Goal: Information Seeking & Learning: Learn about a topic

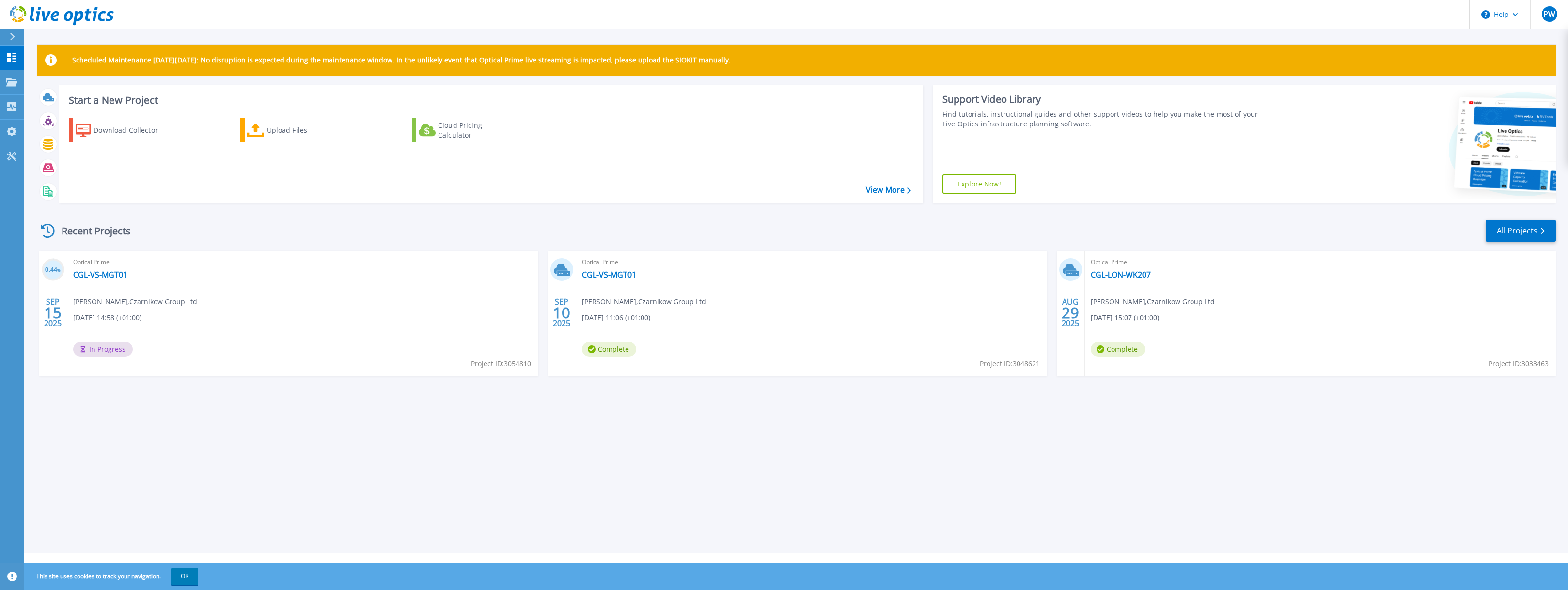
click at [229, 413] on div "Scheduled Maintenance [DATE][DATE]: No disruption is expected during the mainte…" at bounding box center [796, 276] width 1544 height 553
click at [1548, 18] on span "PW" at bounding box center [1549, 15] width 12 height 8
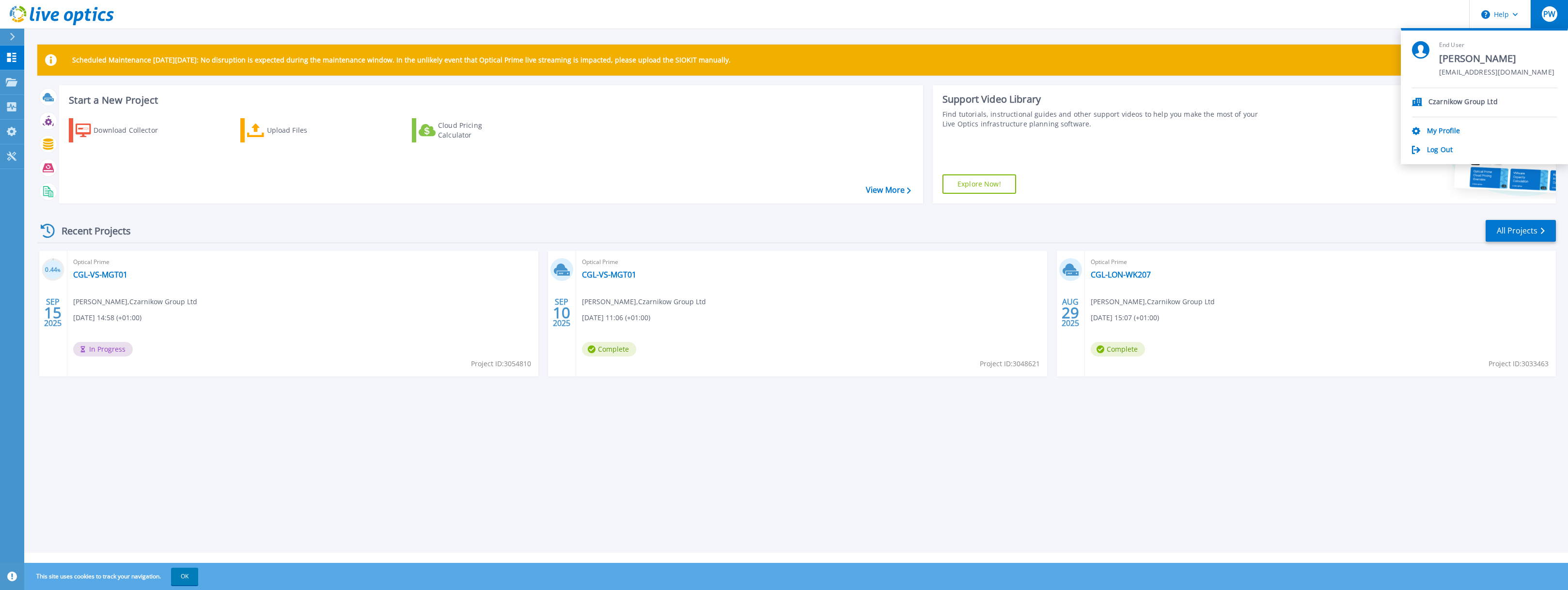
click at [1548, 18] on span "PW" at bounding box center [1549, 15] width 12 height 8
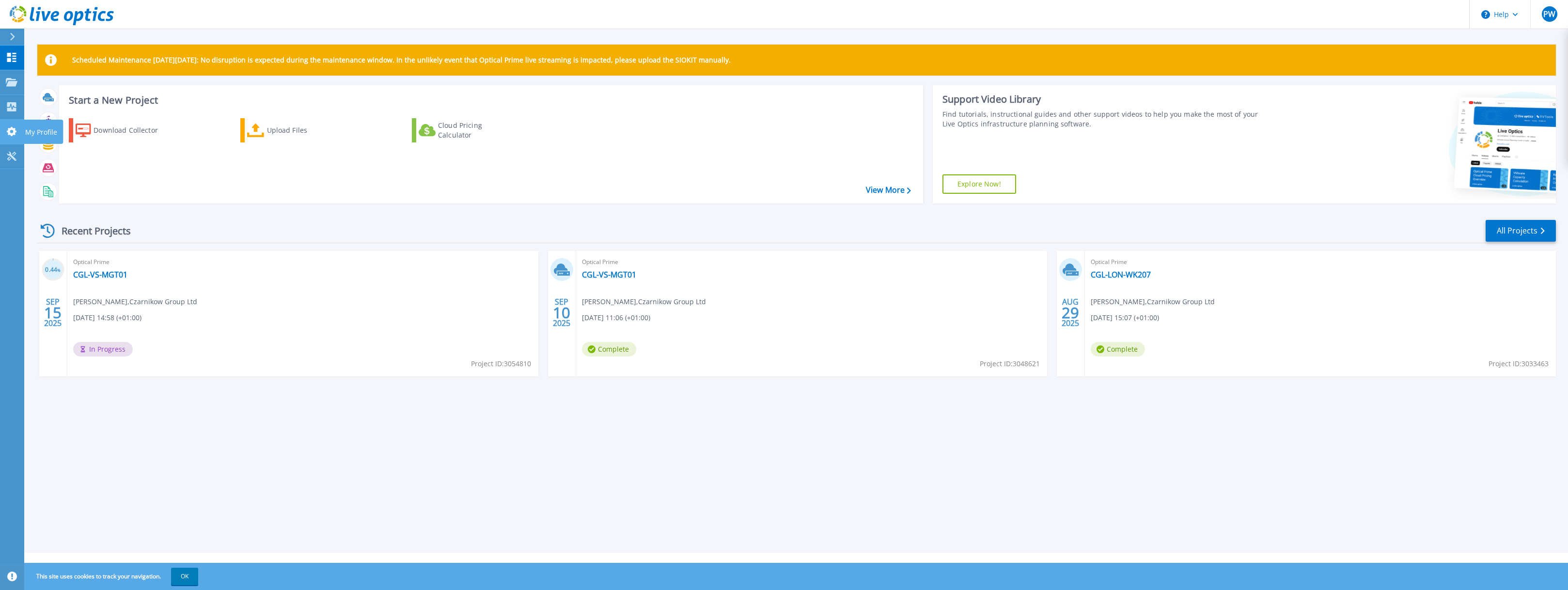
click at [9, 127] on icon at bounding box center [11, 131] width 11 height 9
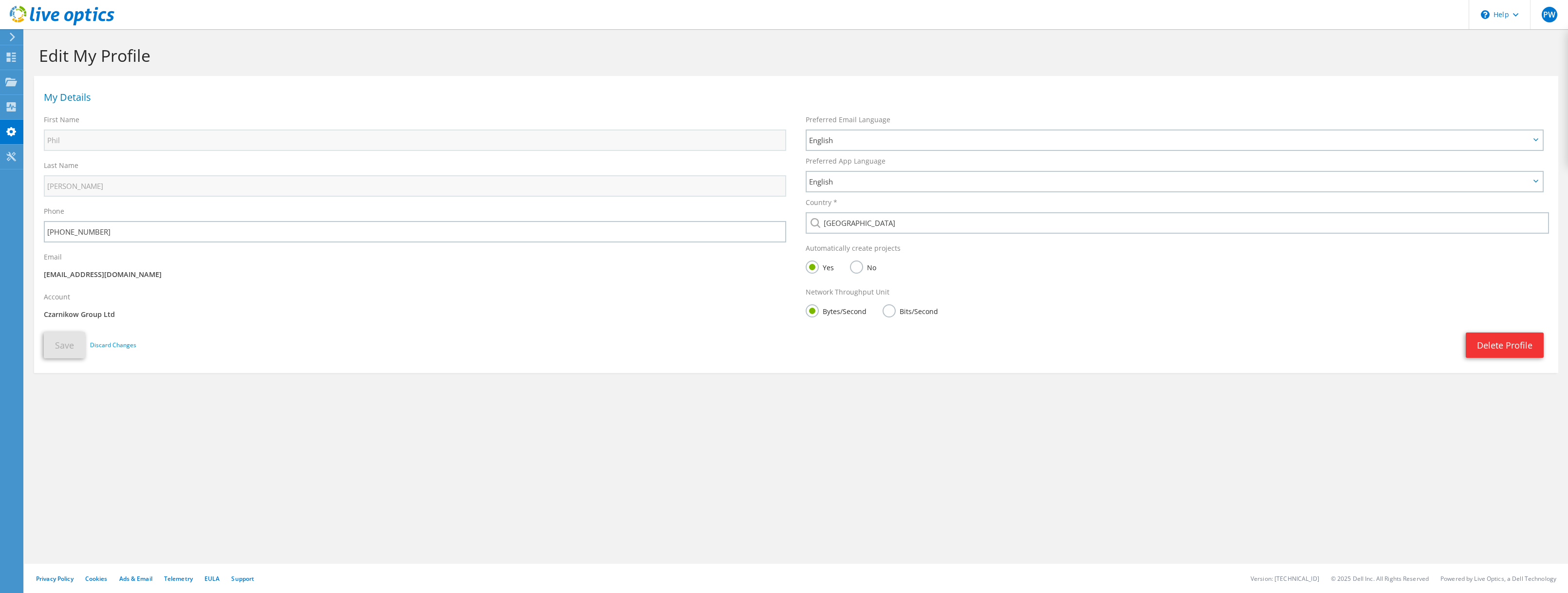
click at [7, 37] on div at bounding box center [11, 37] width 11 height 9
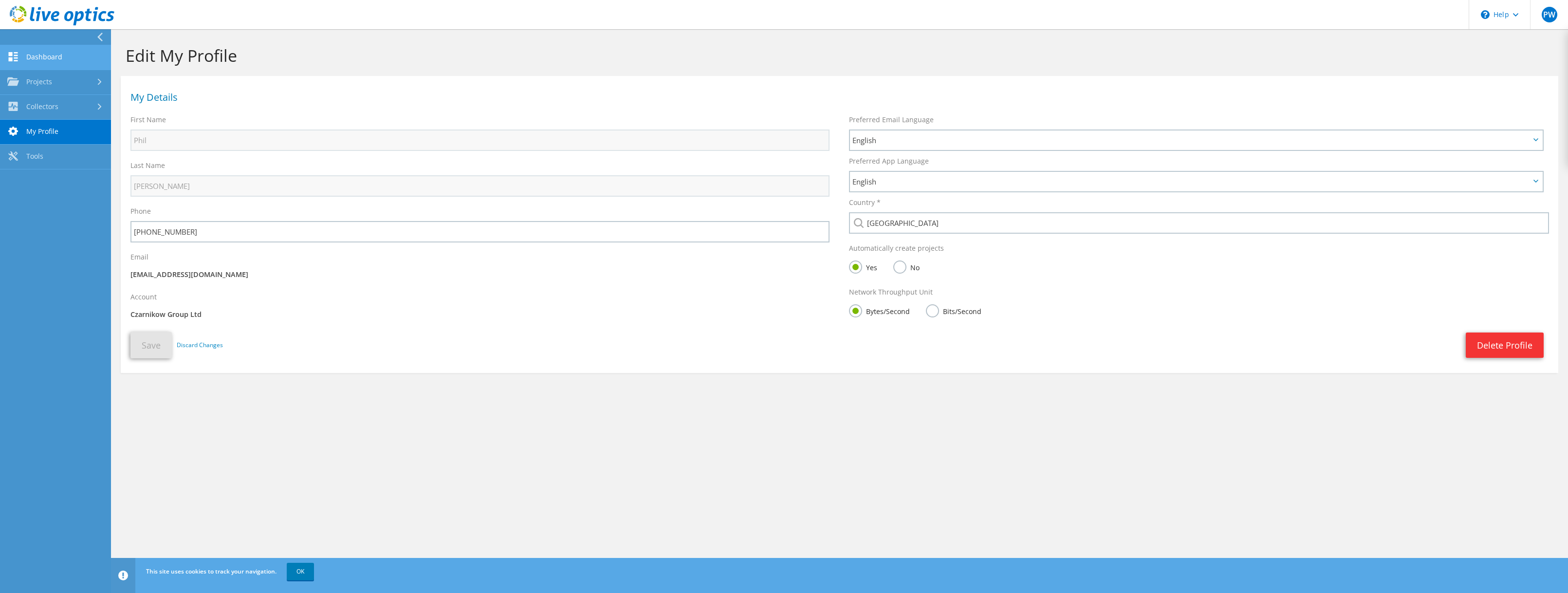
click at [39, 50] on link "Dashboard" at bounding box center [56, 57] width 111 height 25
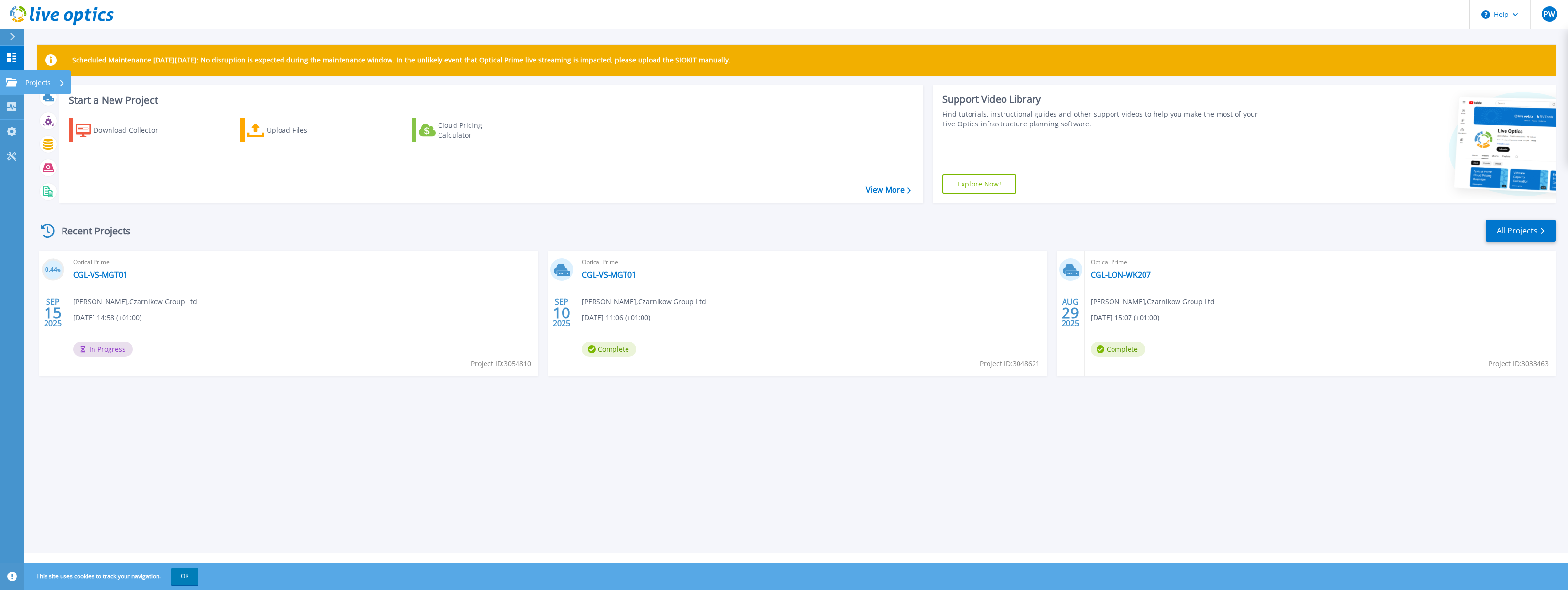
click at [13, 80] on icon at bounding box center [11, 82] width 11 height 8
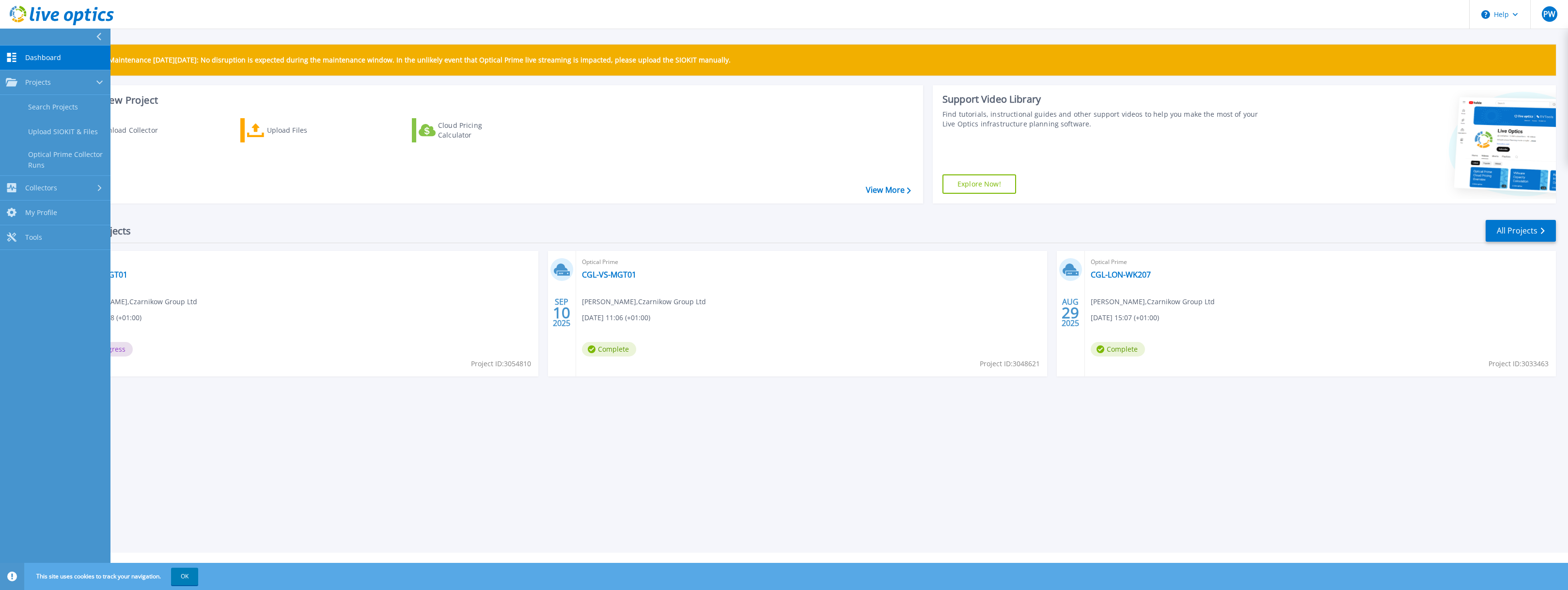
click at [393, 407] on div "Scheduled Maintenance on Monday 22nd September: No disruption is expected durin…" at bounding box center [796, 276] width 1544 height 553
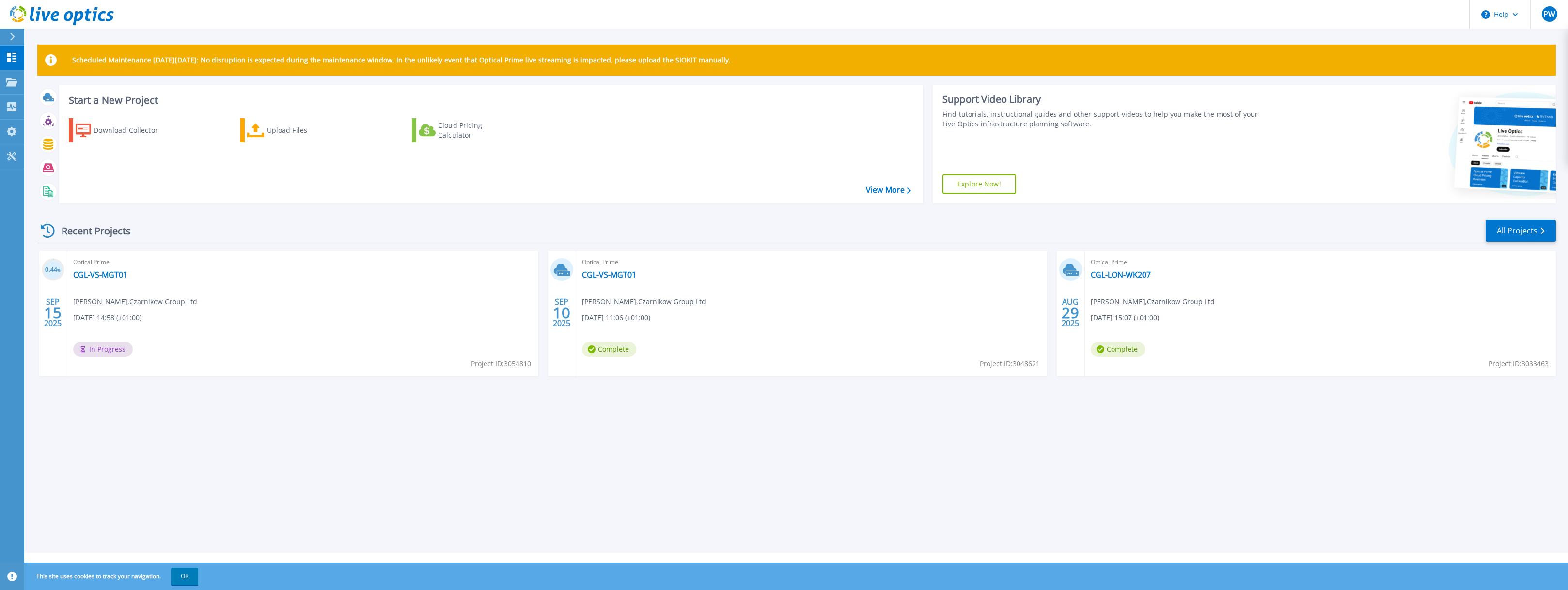
click at [604, 307] on div "Optical Prime CGL-VS-MGT01 Phil Williams , Czarnikow Group Ltd 09/10/2025, 11:0…" at bounding box center [812, 314] width 471 height 125
click at [1034, 362] on span "Project ID: 3048621" at bounding box center [1010, 363] width 60 height 11
click at [37, 106] on p "Collectors" at bounding box center [41, 107] width 32 height 25
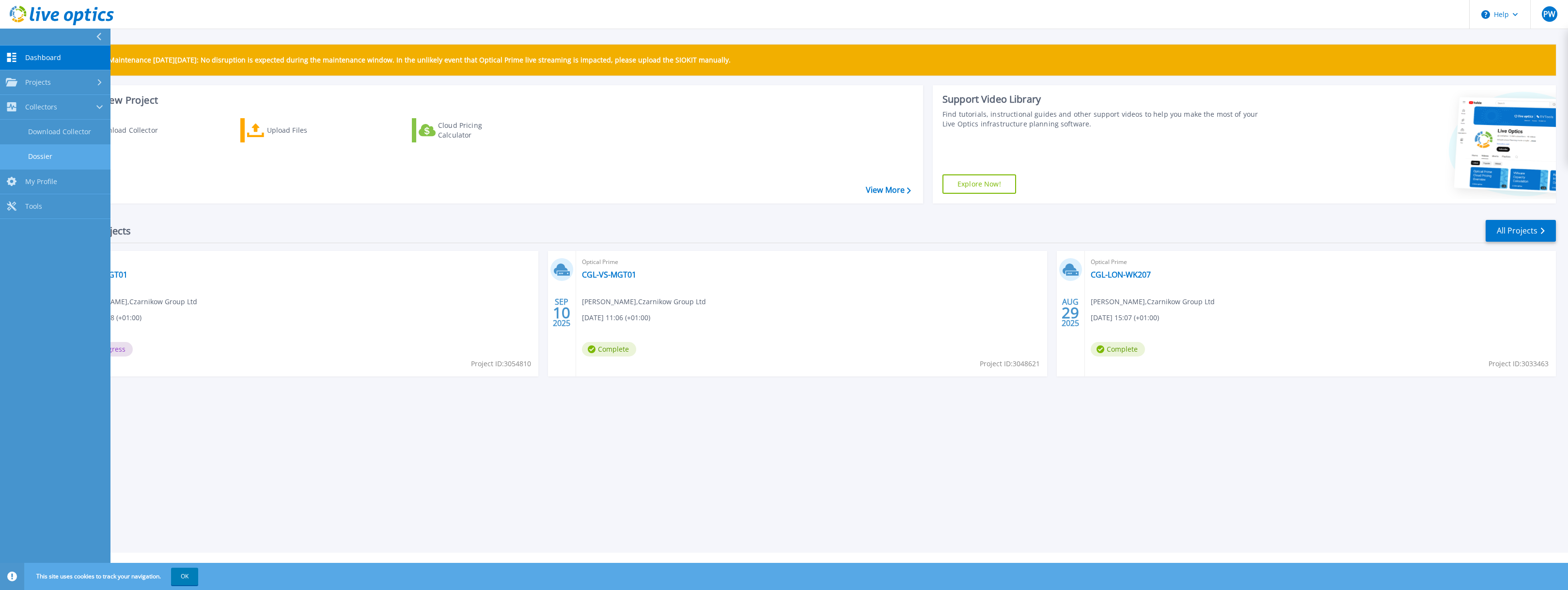
click at [46, 157] on link "Dossier" at bounding box center [55, 157] width 111 height 24
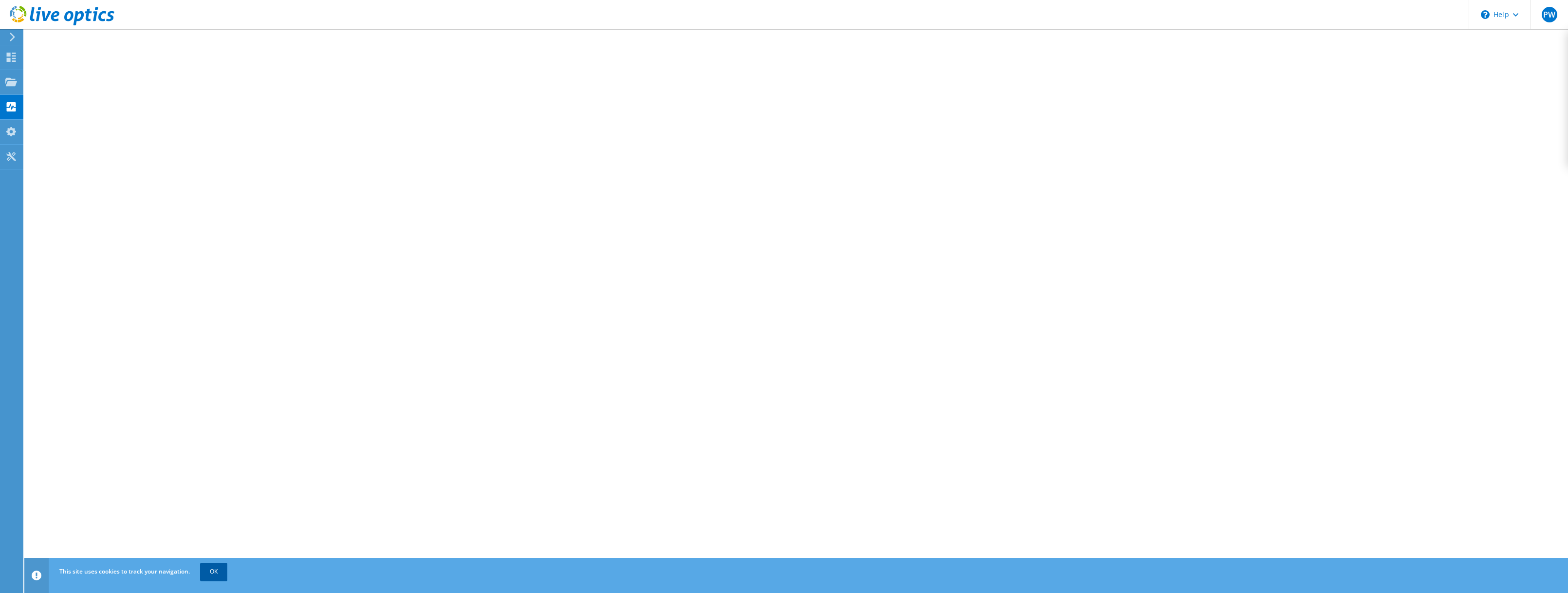
click at [216, 577] on link "OK" at bounding box center [213, 571] width 27 height 17
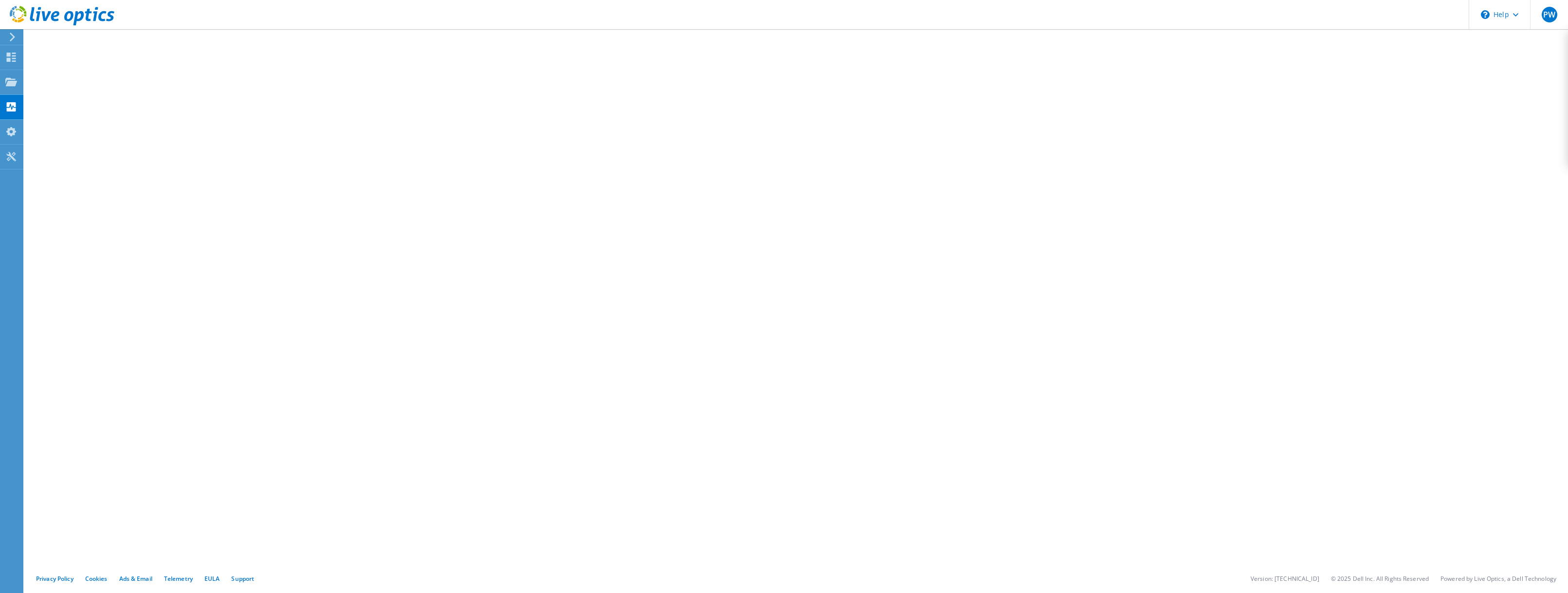
click at [11, 32] on div at bounding box center [57, 16] width 114 height 33
click at [11, 56] on icon at bounding box center [11, 56] width 11 height 9
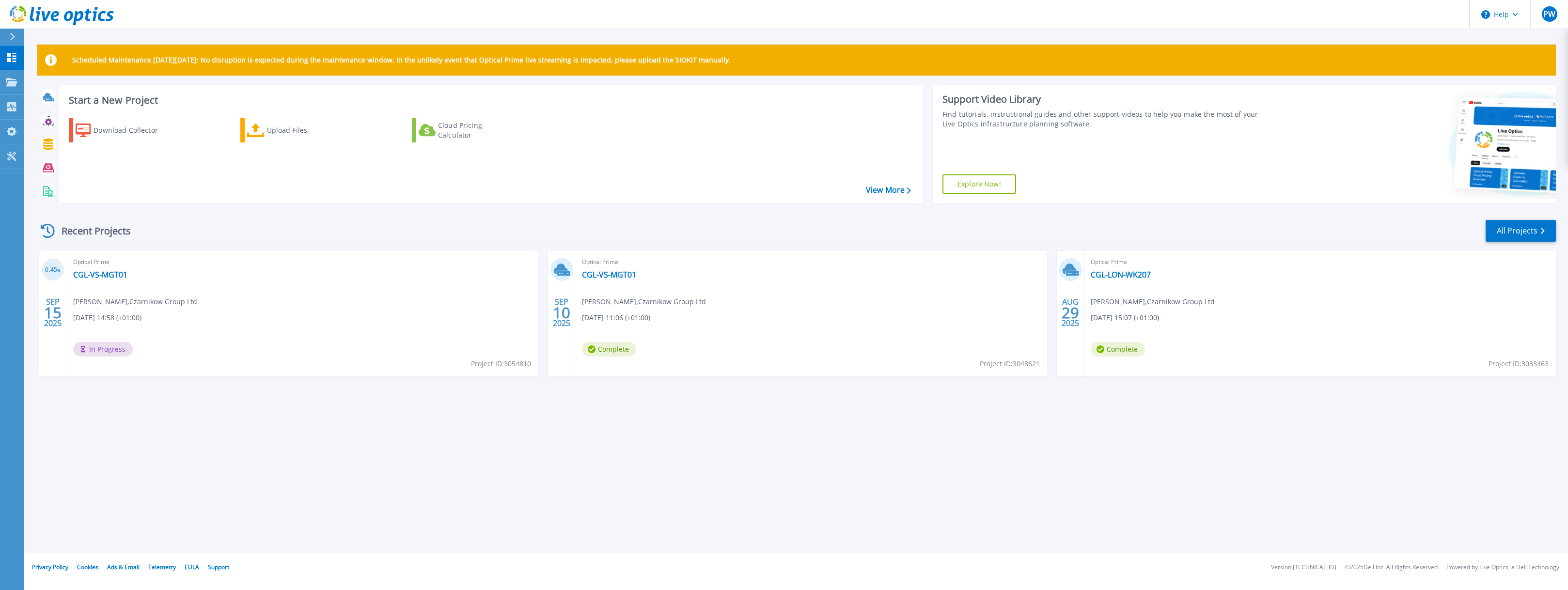
click at [954, 489] on div "Scheduled Maintenance [DATE][DATE]: No disruption is expected during the mainte…" at bounding box center [796, 276] width 1544 height 553
click at [11, 102] on icon at bounding box center [11, 106] width 11 height 9
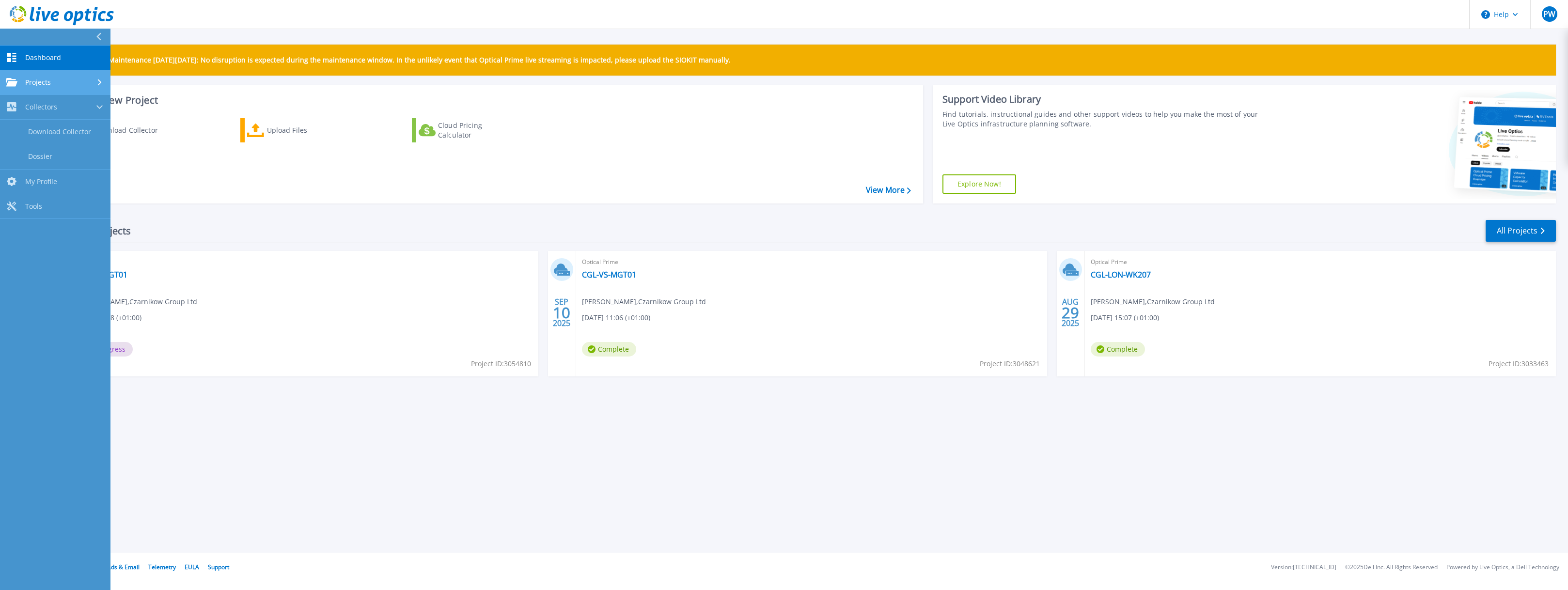
click at [21, 70] on link "Projects Projects" at bounding box center [55, 82] width 111 height 24
click at [57, 105] on link "Search Projects" at bounding box center [55, 107] width 111 height 24
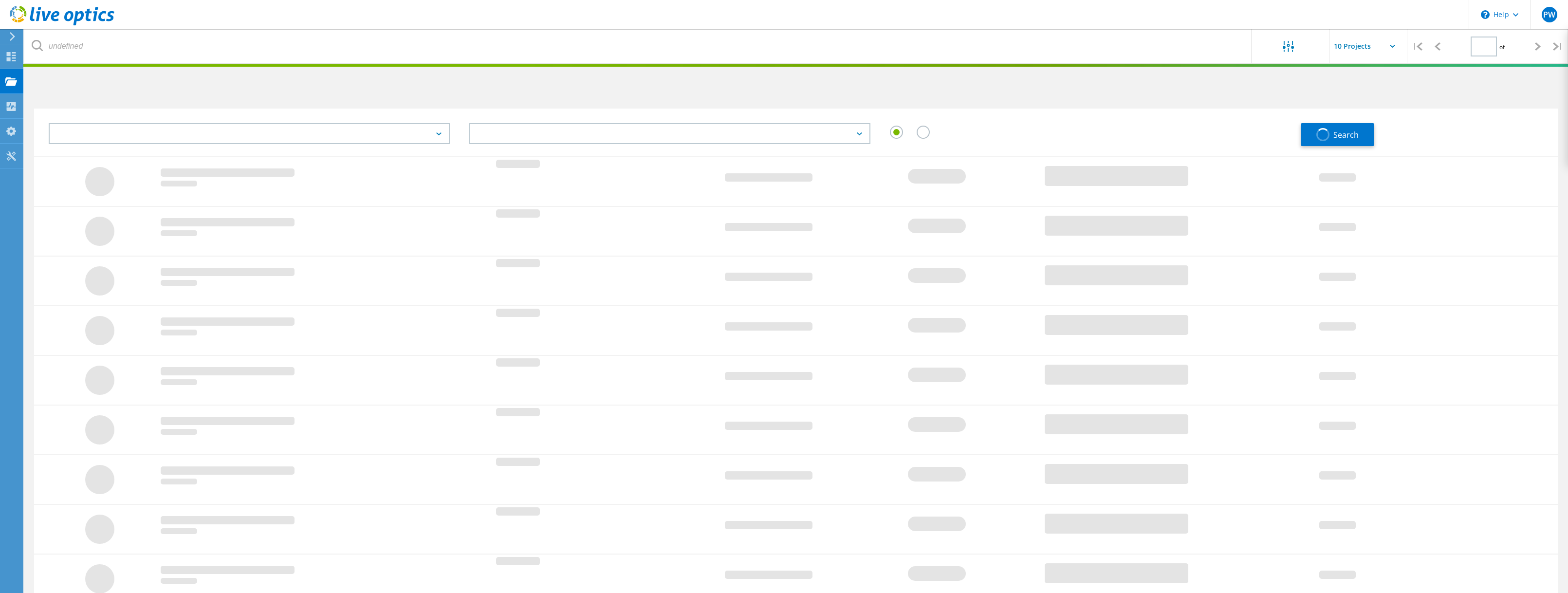
type input "1"
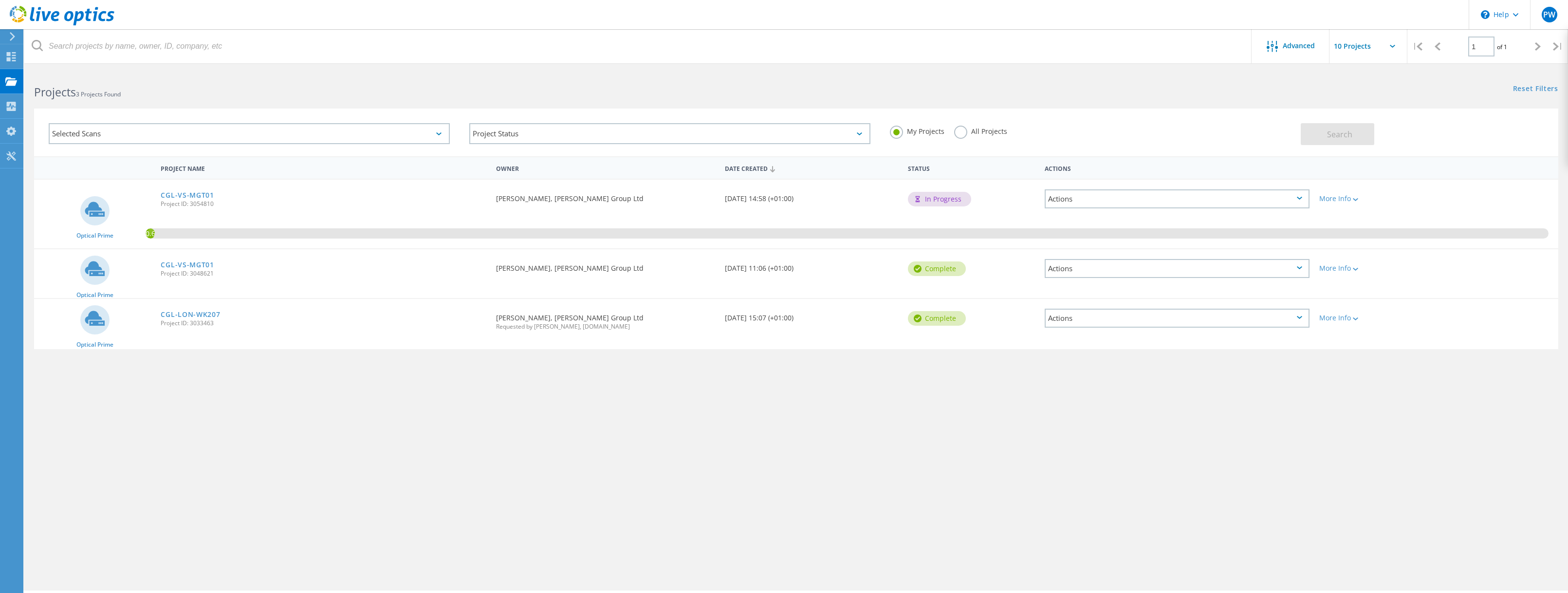
click at [1180, 260] on div "Actions" at bounding box center [1177, 268] width 265 height 19
click at [1178, 264] on div "Project Details" at bounding box center [1177, 261] width 263 height 15
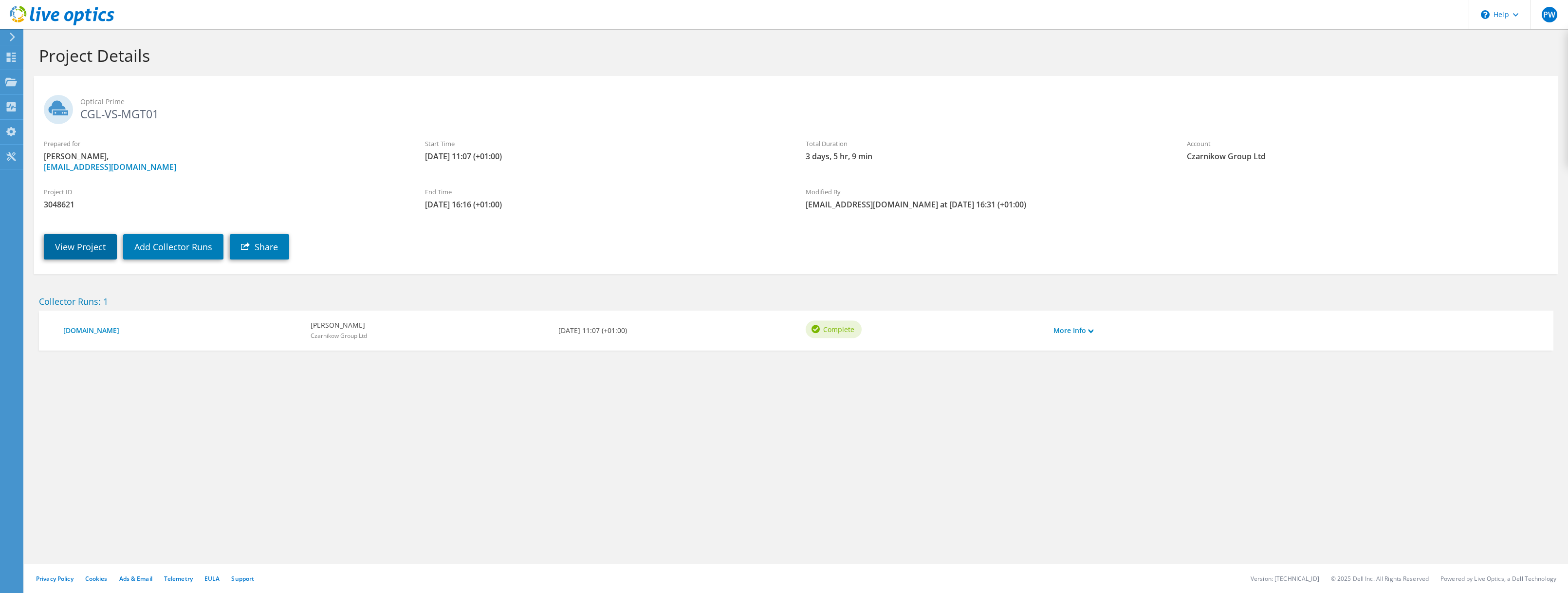
click at [85, 250] on link "View Project" at bounding box center [80, 247] width 73 height 25
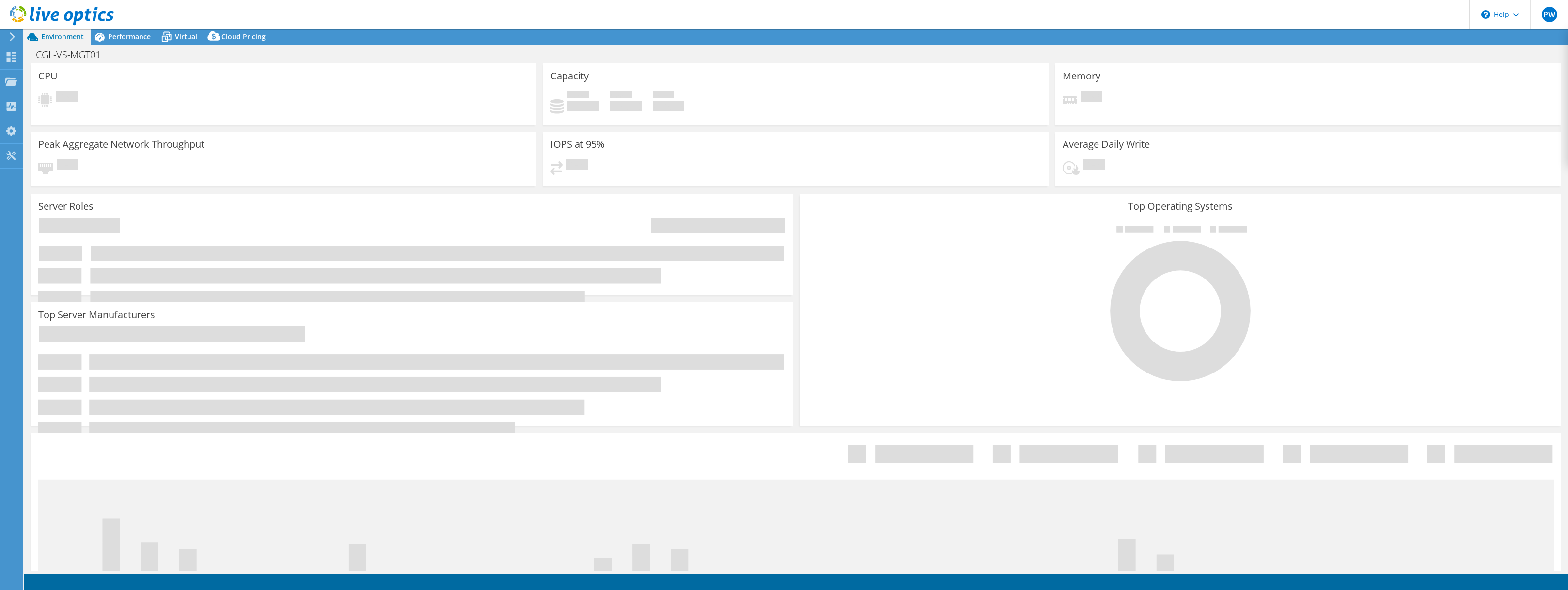
select select "USD"
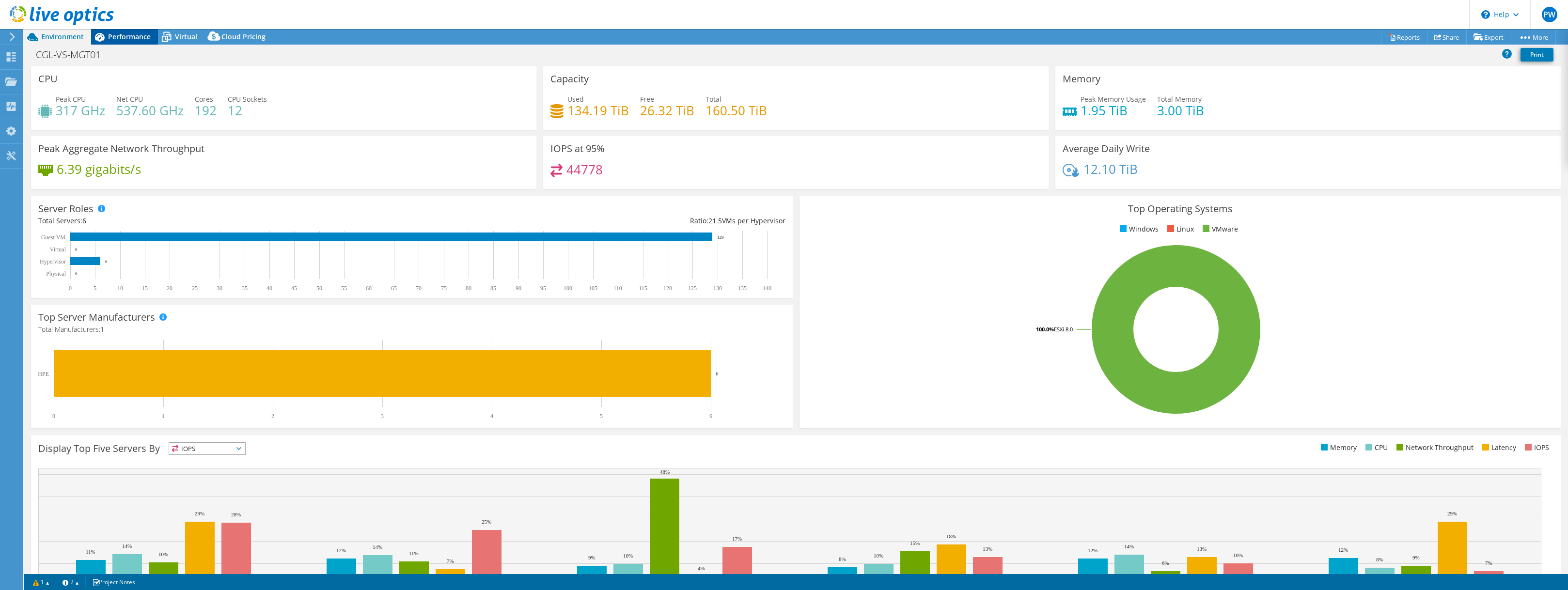
click at [131, 35] on span "Performance" at bounding box center [129, 36] width 42 height 9
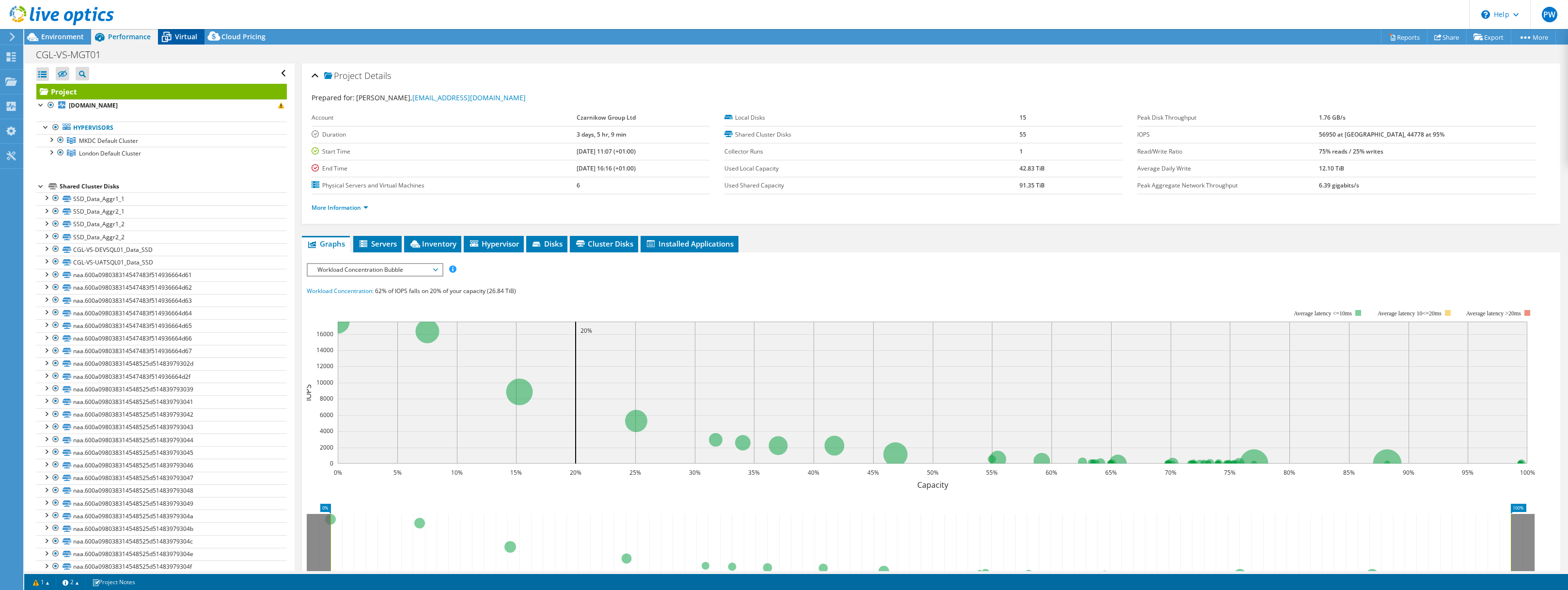
click at [184, 37] on span "Virtual" at bounding box center [185, 36] width 22 height 9
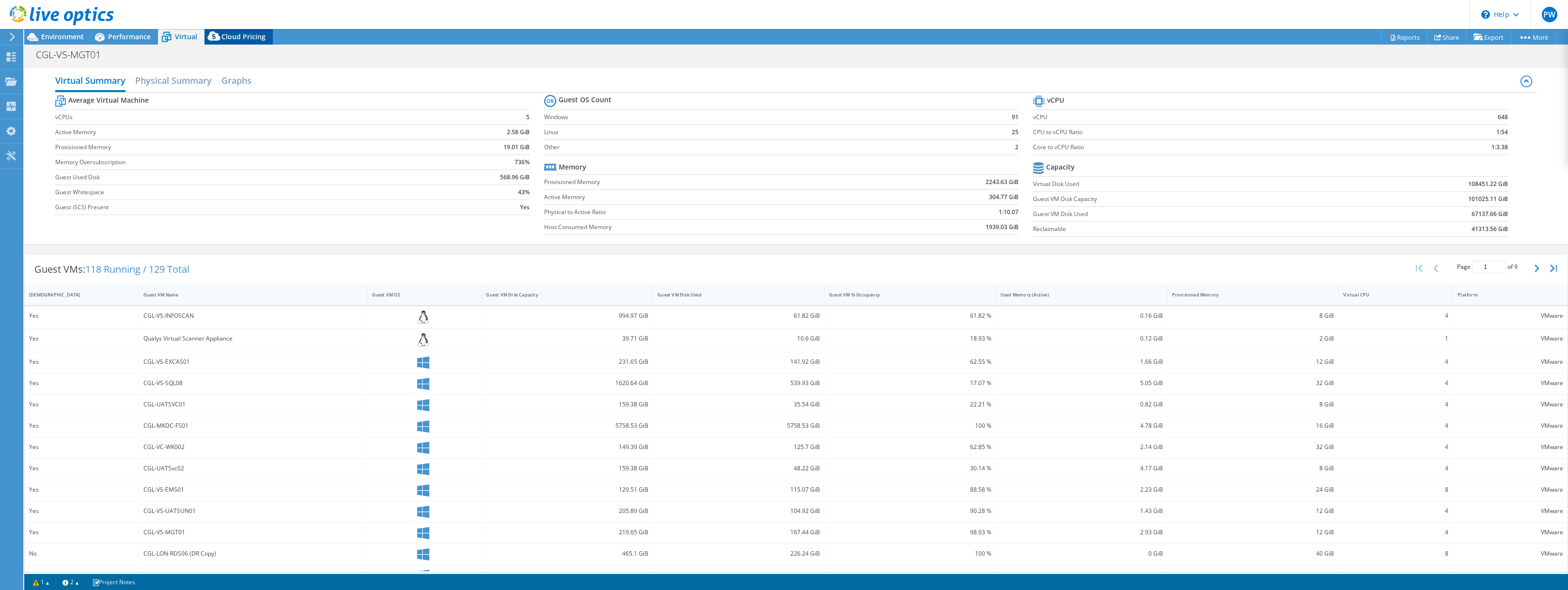
click at [221, 33] on icon at bounding box center [214, 38] width 20 height 20
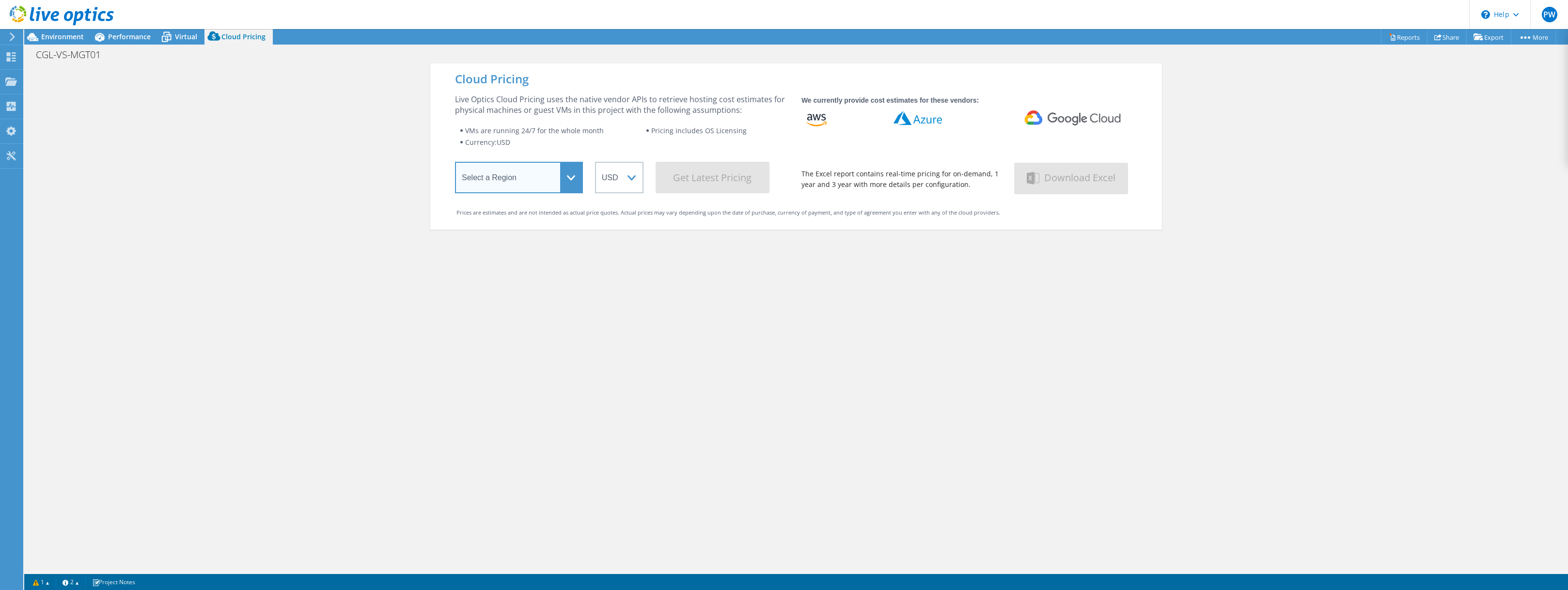
click at [529, 179] on select "Select a Region [GEOGRAPHIC_DATA] ([GEOGRAPHIC_DATA]) [GEOGRAPHIC_DATA] ([GEOGR…" at bounding box center [519, 177] width 128 height 32
select select "EULondon"
click at [455, 163] on select "Select a Region [GEOGRAPHIC_DATA] ([GEOGRAPHIC_DATA]) [GEOGRAPHIC_DATA] ([GEOGR…" at bounding box center [519, 177] width 128 height 32
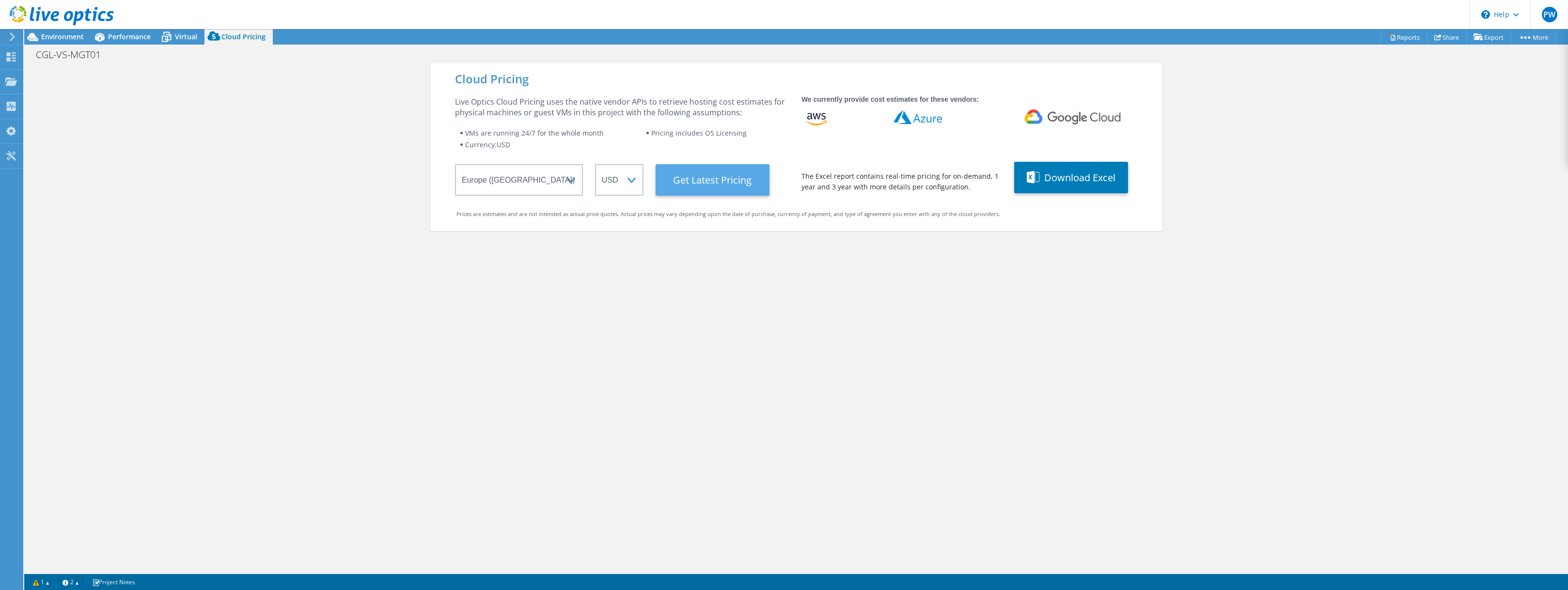
click at [682, 186] on Latest "Get Latest Pricing" at bounding box center [712, 180] width 114 height 32
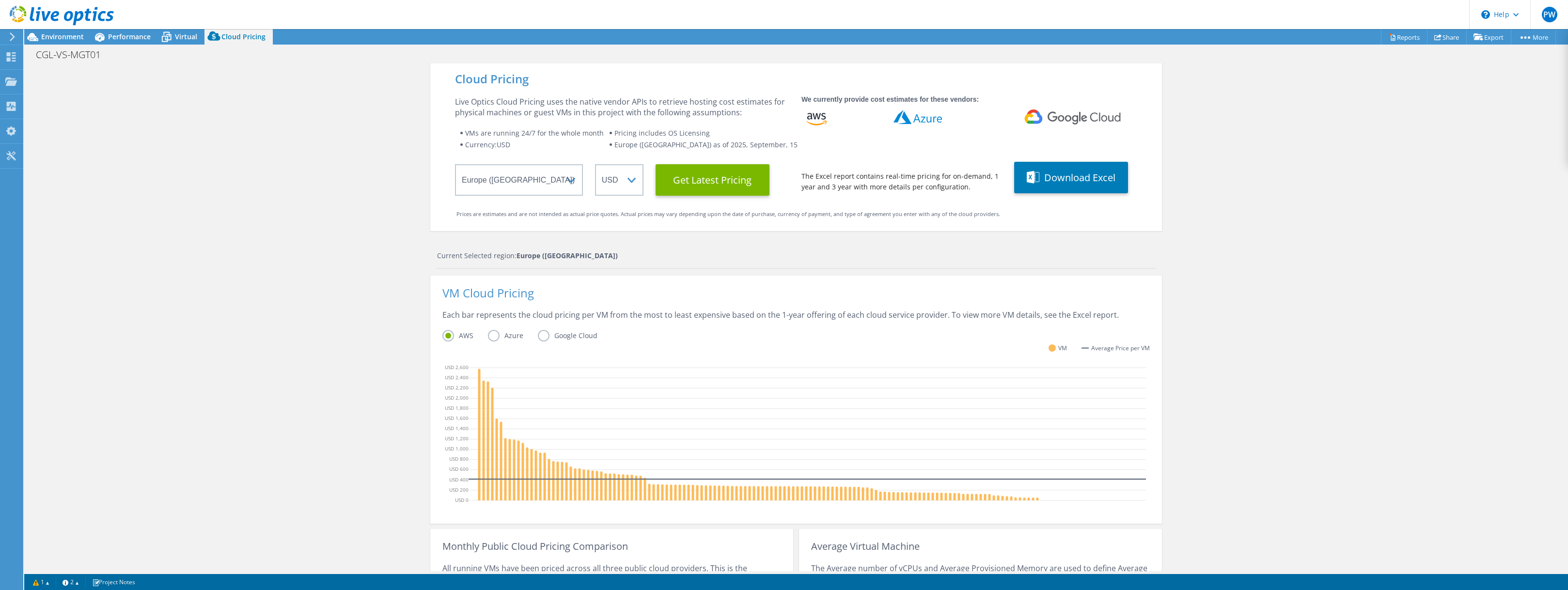
scroll to position [139, 0]
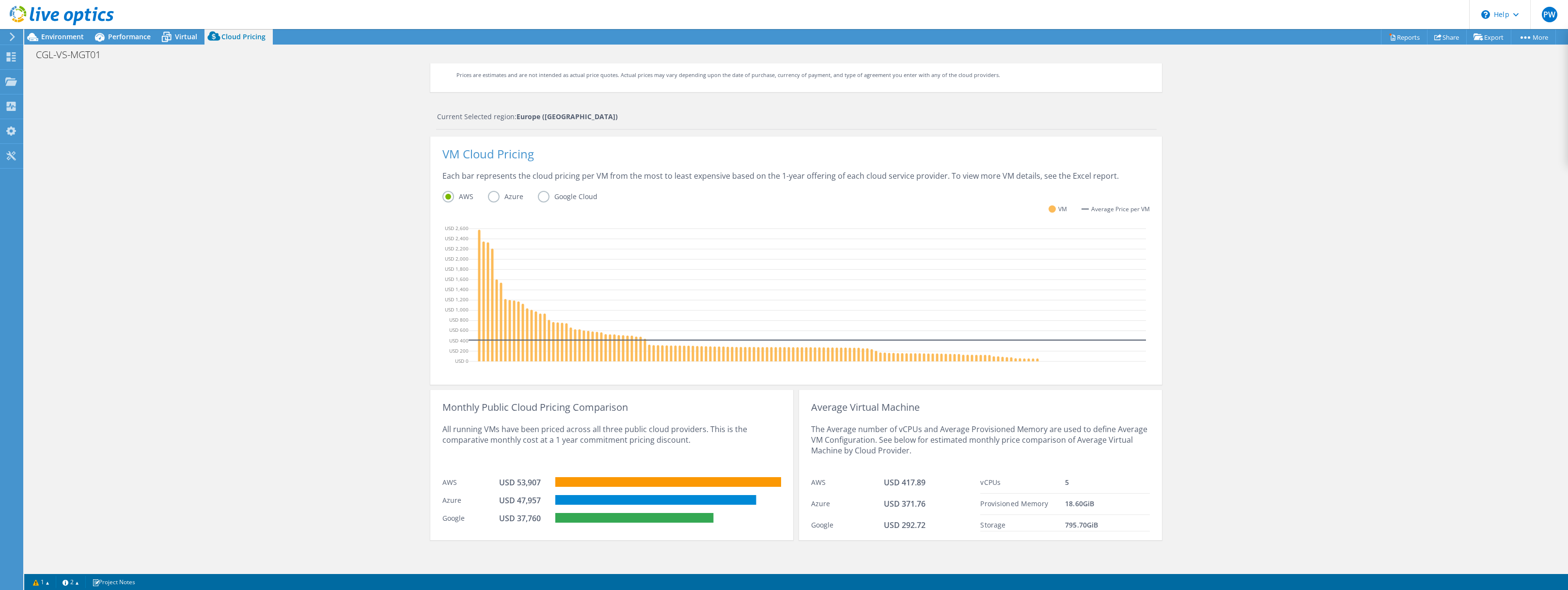
click at [498, 199] on label "Azure" at bounding box center [512, 197] width 50 height 11
click at [0, 0] on input "Azure" at bounding box center [0, 0] width 0 height 0
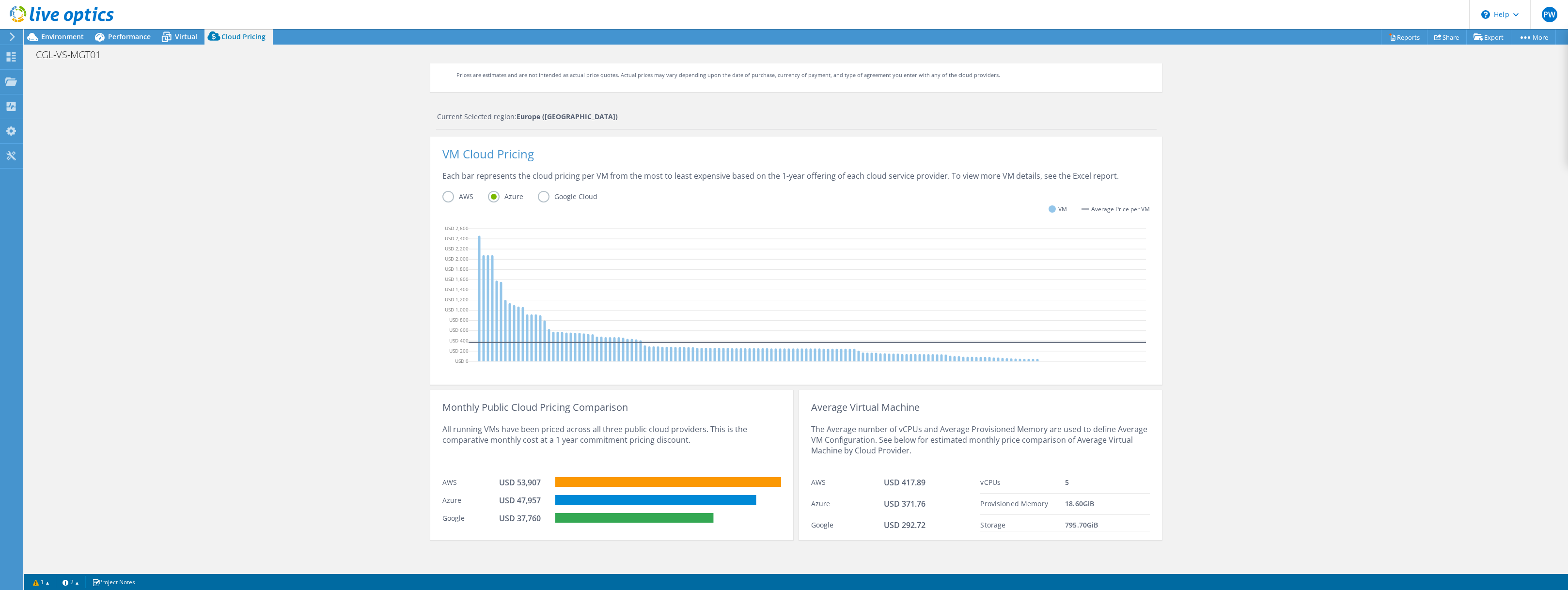
click at [446, 196] on label "AWS" at bounding box center [465, 197] width 46 height 11
click at [0, 0] on input "AWS" at bounding box center [0, 0] width 0 height 0
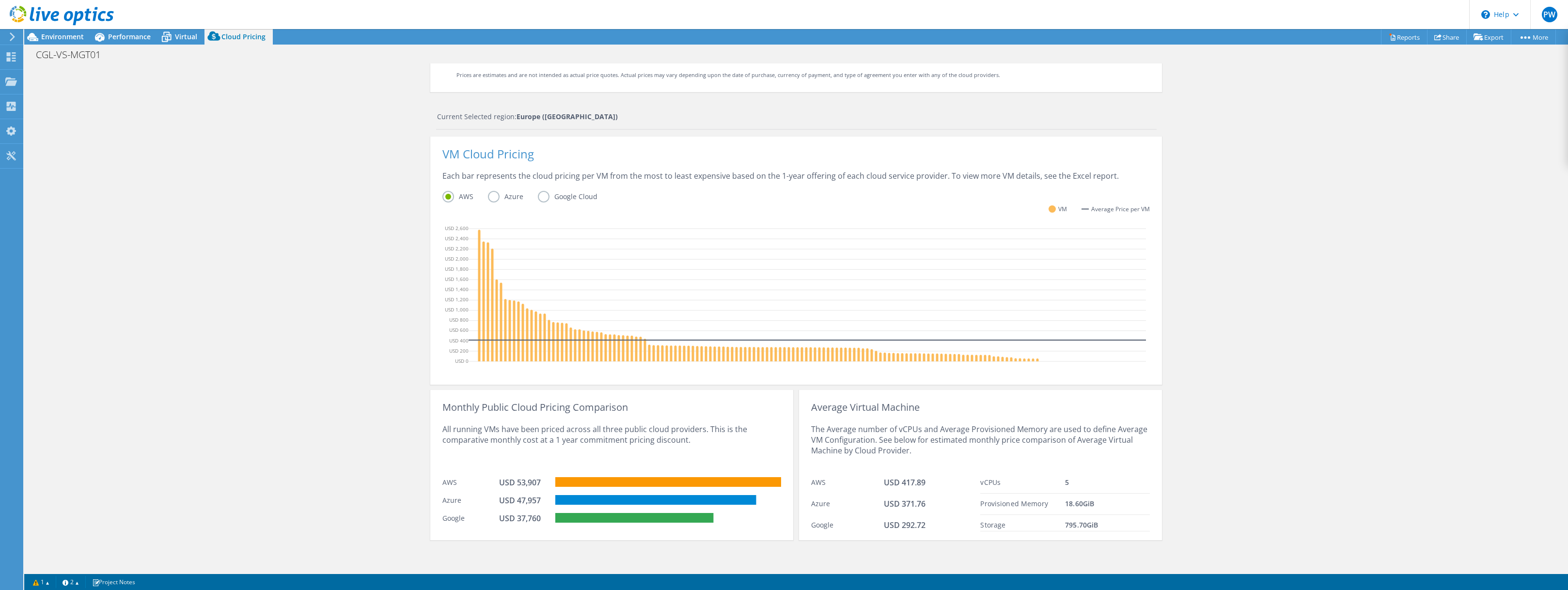
click at [500, 196] on label "Azure" at bounding box center [512, 197] width 50 height 11
click at [0, 0] on input "Azure" at bounding box center [0, 0] width 0 height 0
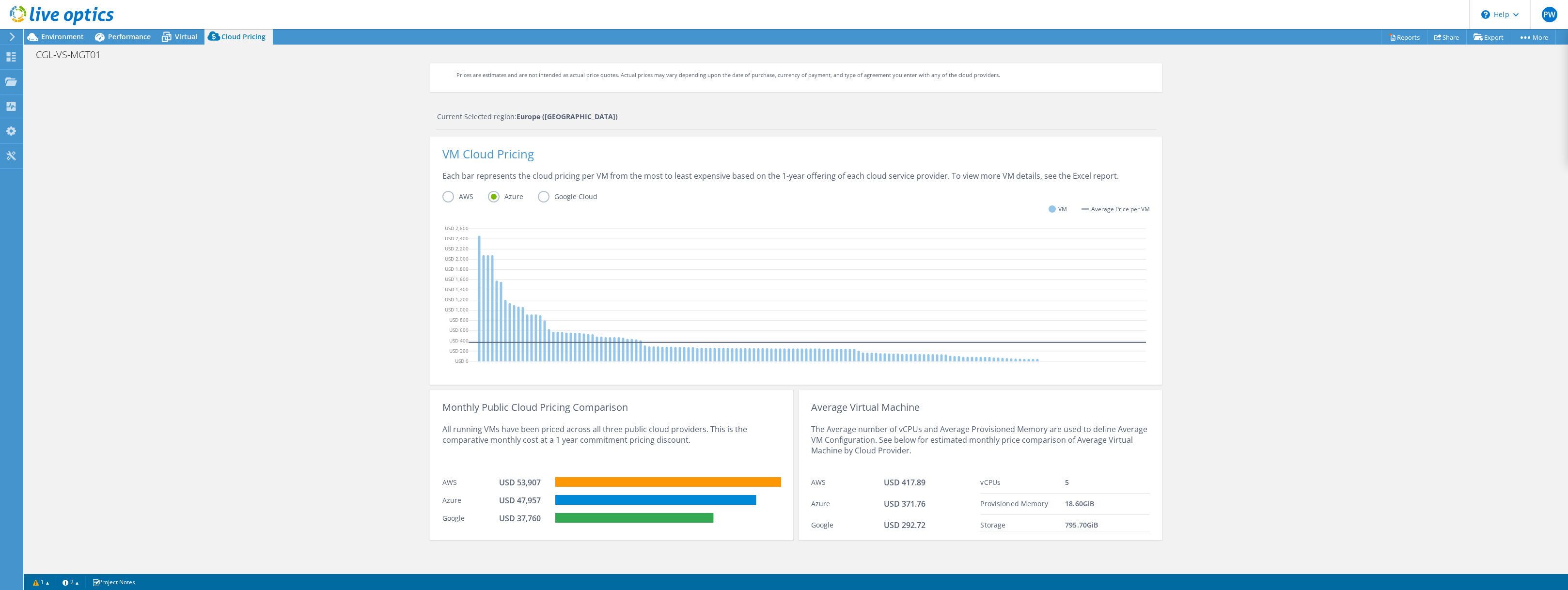
drag, startPoint x: 436, startPoint y: 200, endPoint x: 442, endPoint y: 197, distance: 6.7
click at [436, 199] on div "VM Cloud Pricing Each bar represents the cloud pricing per VM from the most to …" at bounding box center [796, 260] width 732 height 248
click at [445, 197] on label "AWS" at bounding box center [465, 197] width 46 height 11
click at [0, 0] on input "AWS" at bounding box center [0, 0] width 0 height 0
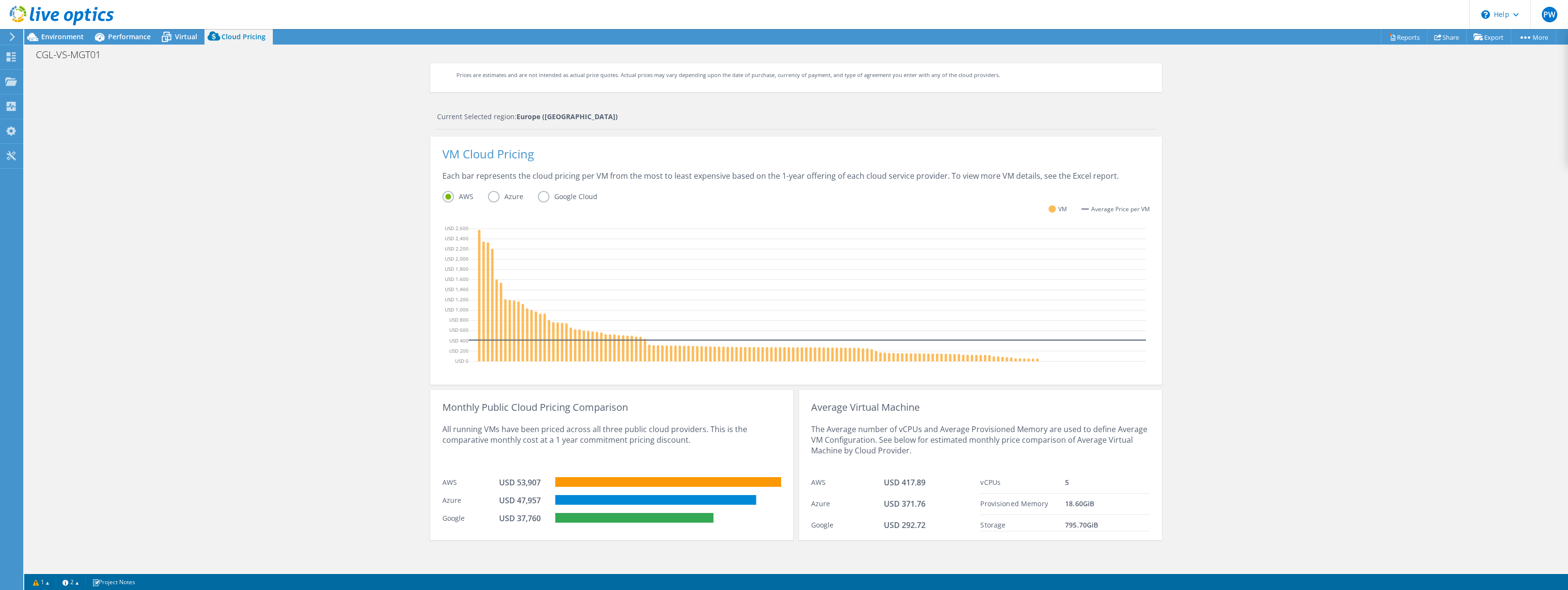
click at [555, 194] on label "Google Cloud" at bounding box center [574, 197] width 74 height 11
click at [0, 0] on input "Google Cloud" at bounding box center [0, 0] width 0 height 0
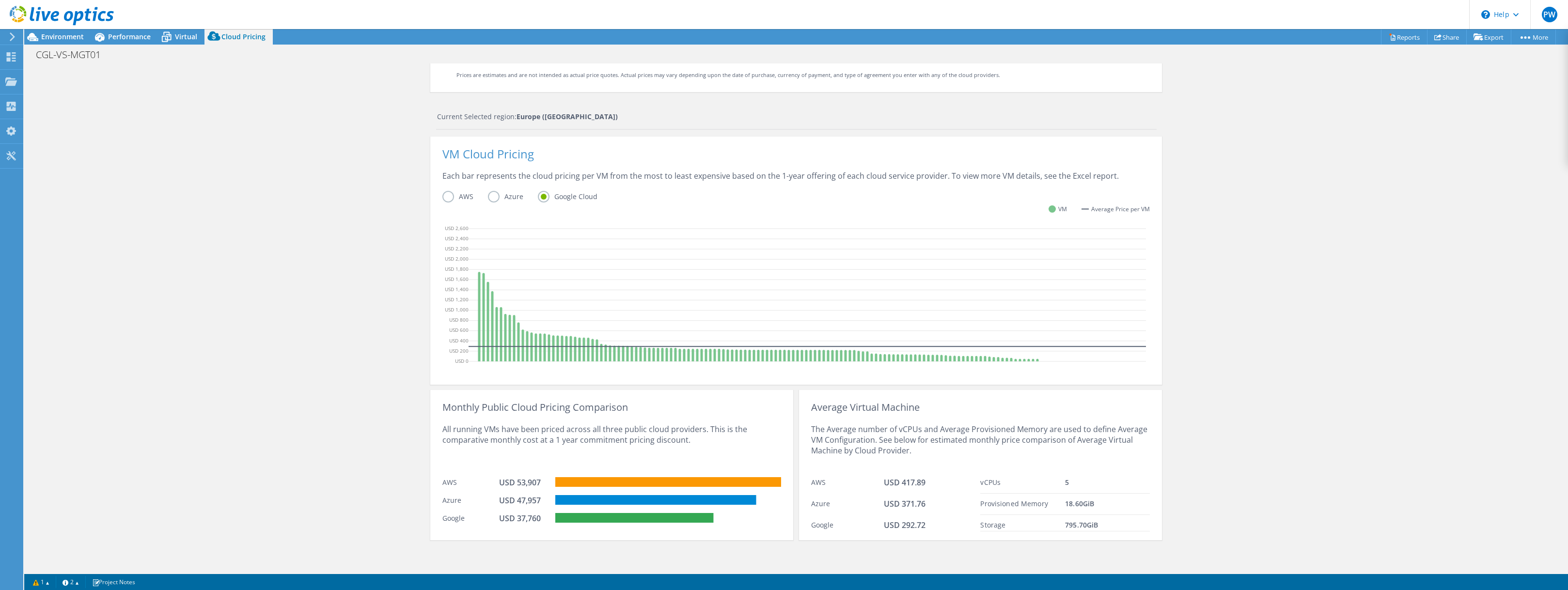
click at [433, 193] on div "VM Cloud Pricing Each bar represents the cloud pricing per VM from the most to …" at bounding box center [796, 260] width 732 height 248
click at [438, 197] on div "VM Cloud Pricing Each bar represents the cloud pricing per VM from the most to …" at bounding box center [796, 260] width 732 height 248
click at [442, 197] on label "AWS" at bounding box center [465, 197] width 46 height 11
click at [0, 0] on input "AWS" at bounding box center [0, 0] width 0 height 0
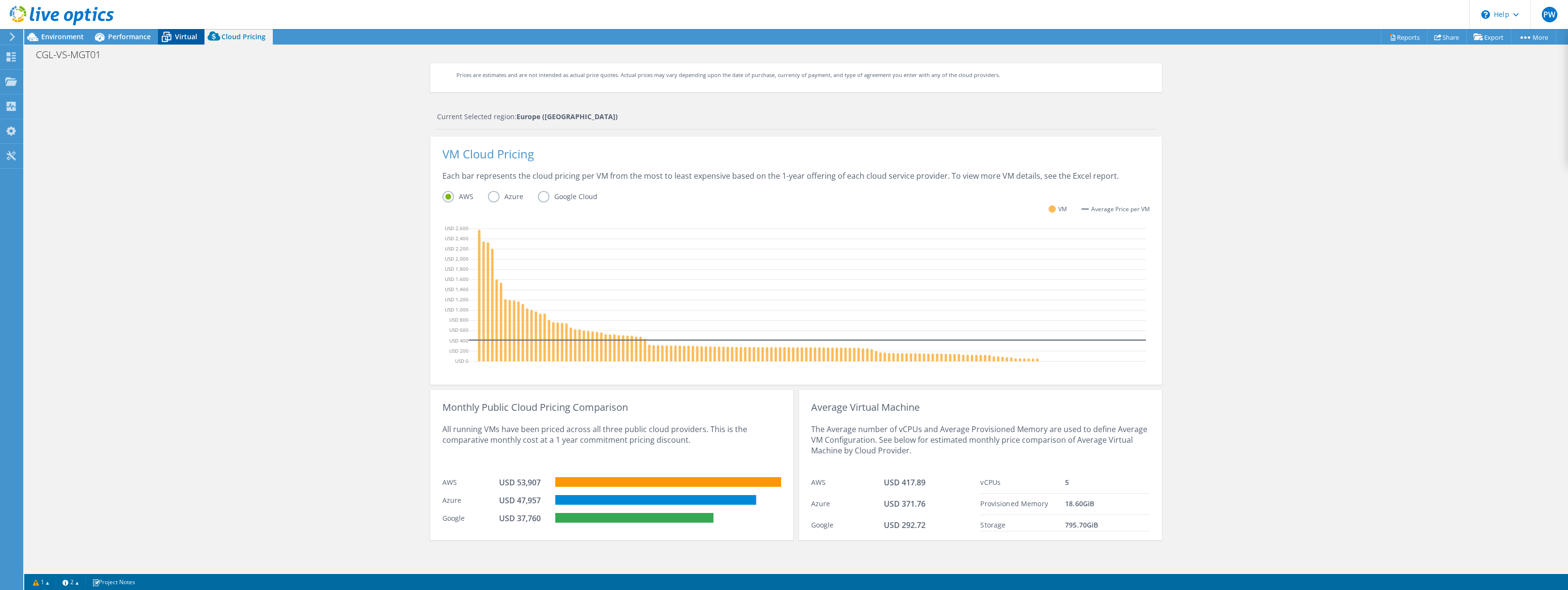
click at [172, 37] on icon at bounding box center [166, 37] width 17 height 17
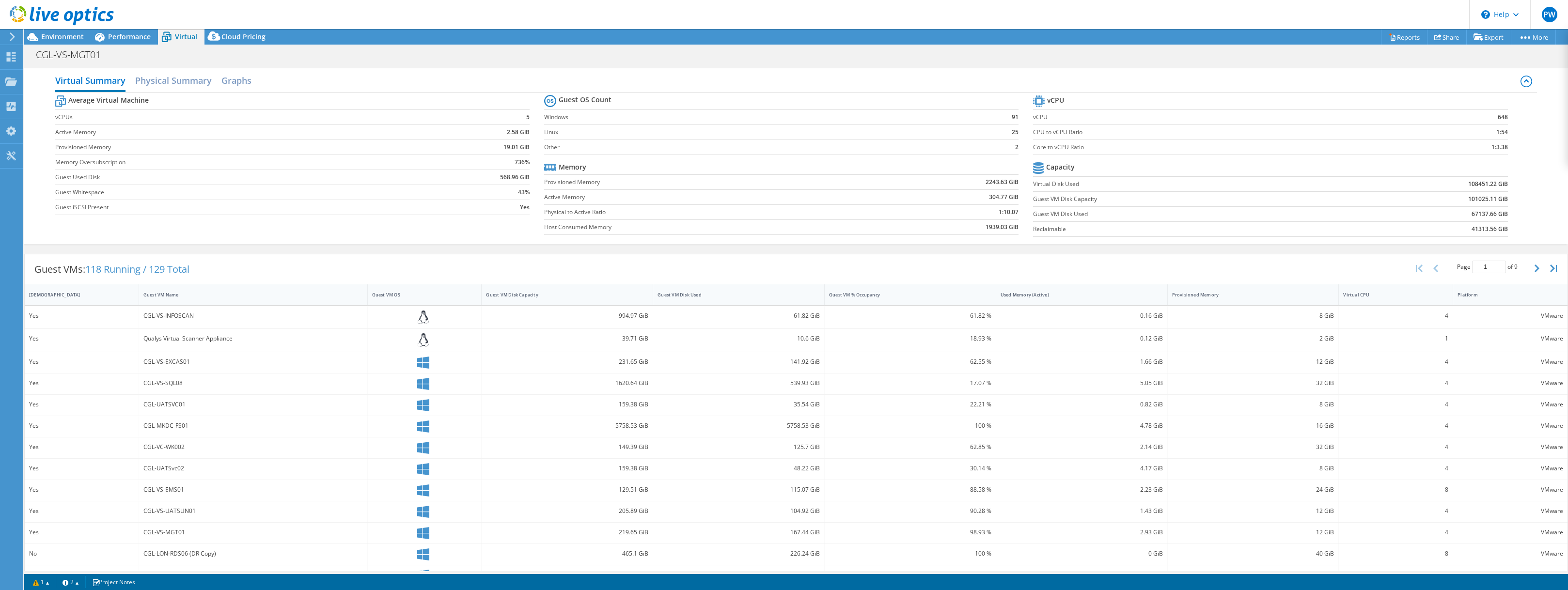
scroll to position [63, 0]
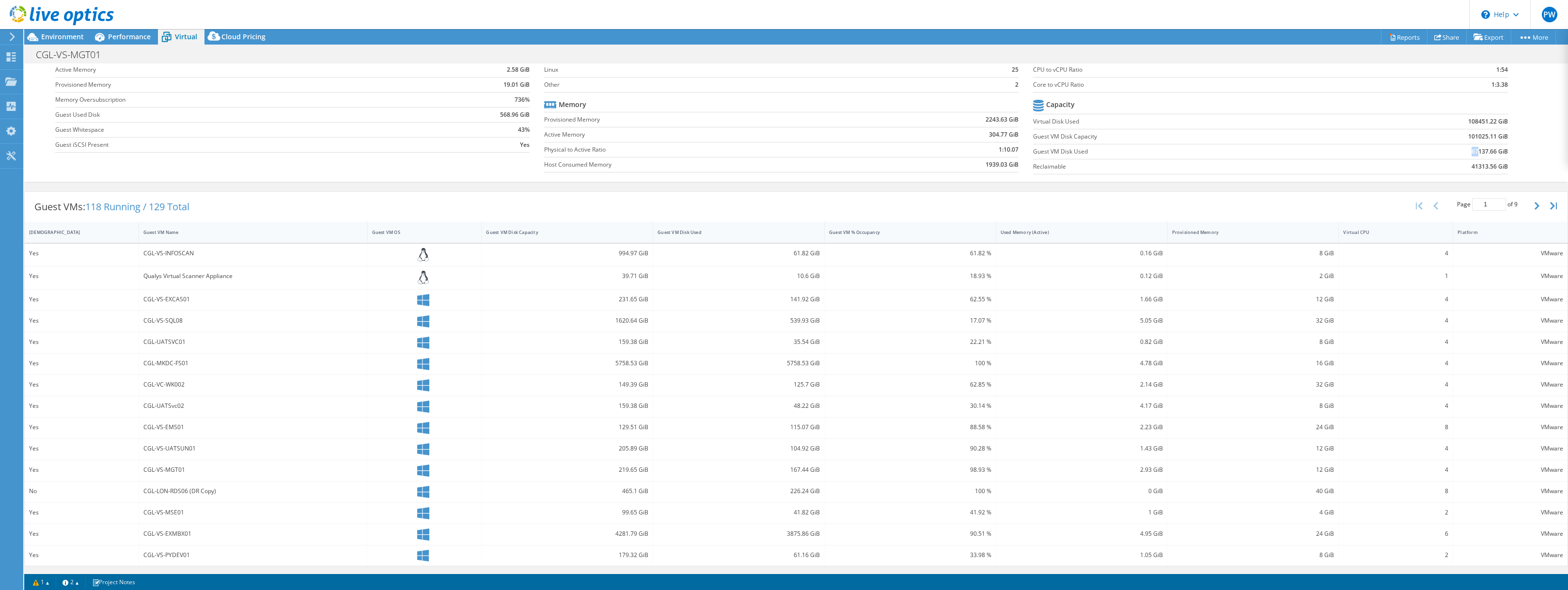
drag, startPoint x: 1466, startPoint y: 152, endPoint x: 1473, endPoint y: 154, distance: 7.3
click at [1473, 154] on td "67137.66 GiB" at bounding box center [1422, 151] width 174 height 15
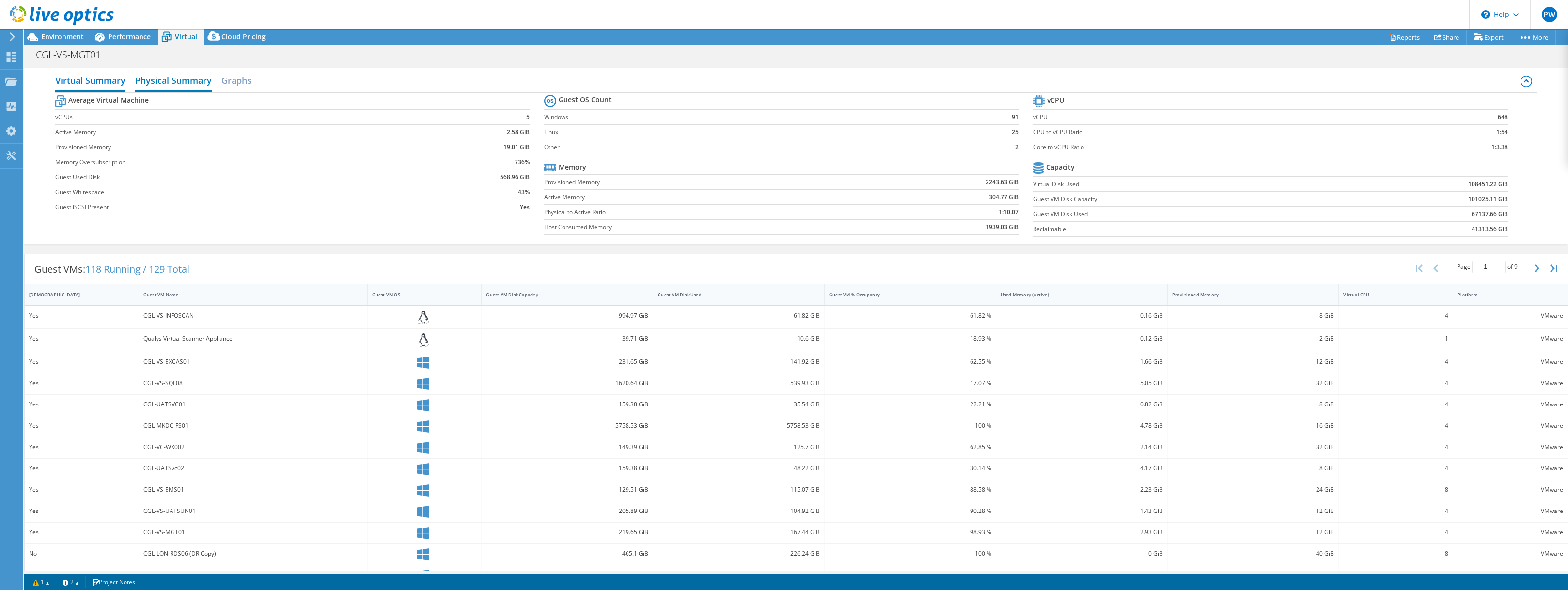
click at [163, 84] on h2 "Physical Summary" at bounding box center [173, 81] width 76 height 21
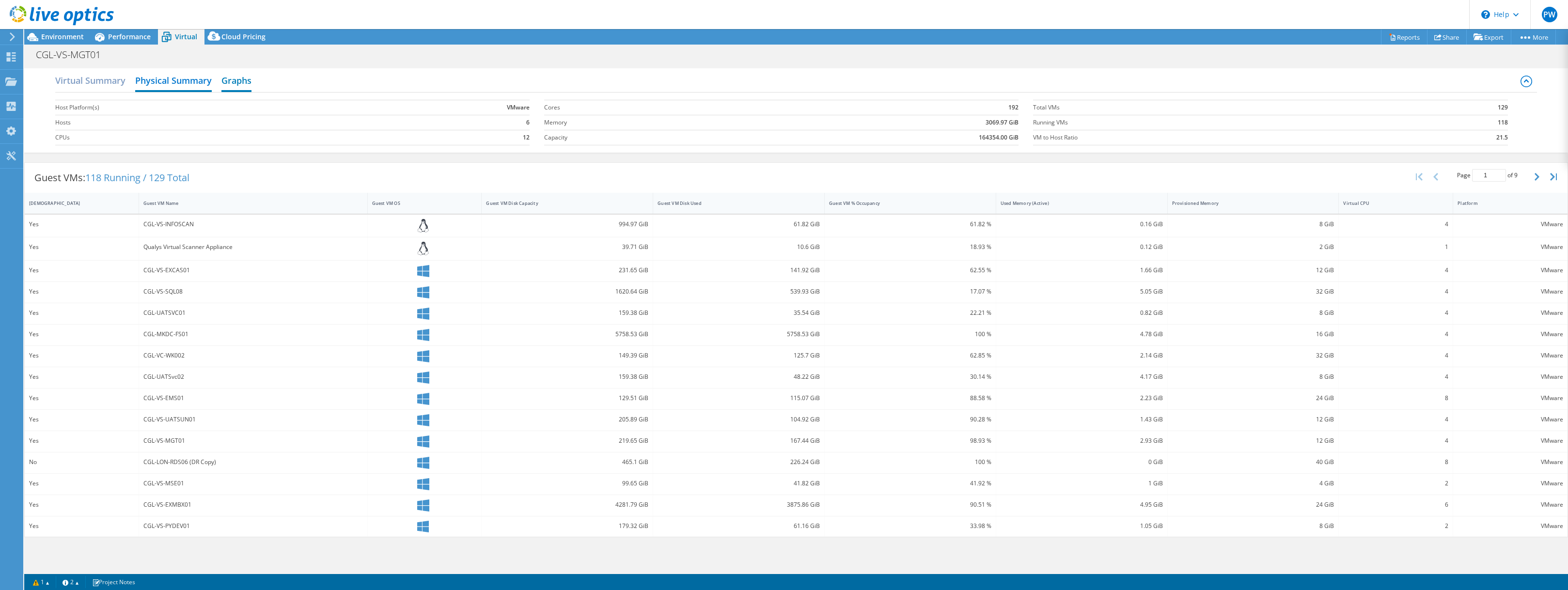
click at [229, 80] on h2 "Graphs" at bounding box center [236, 81] width 30 height 21
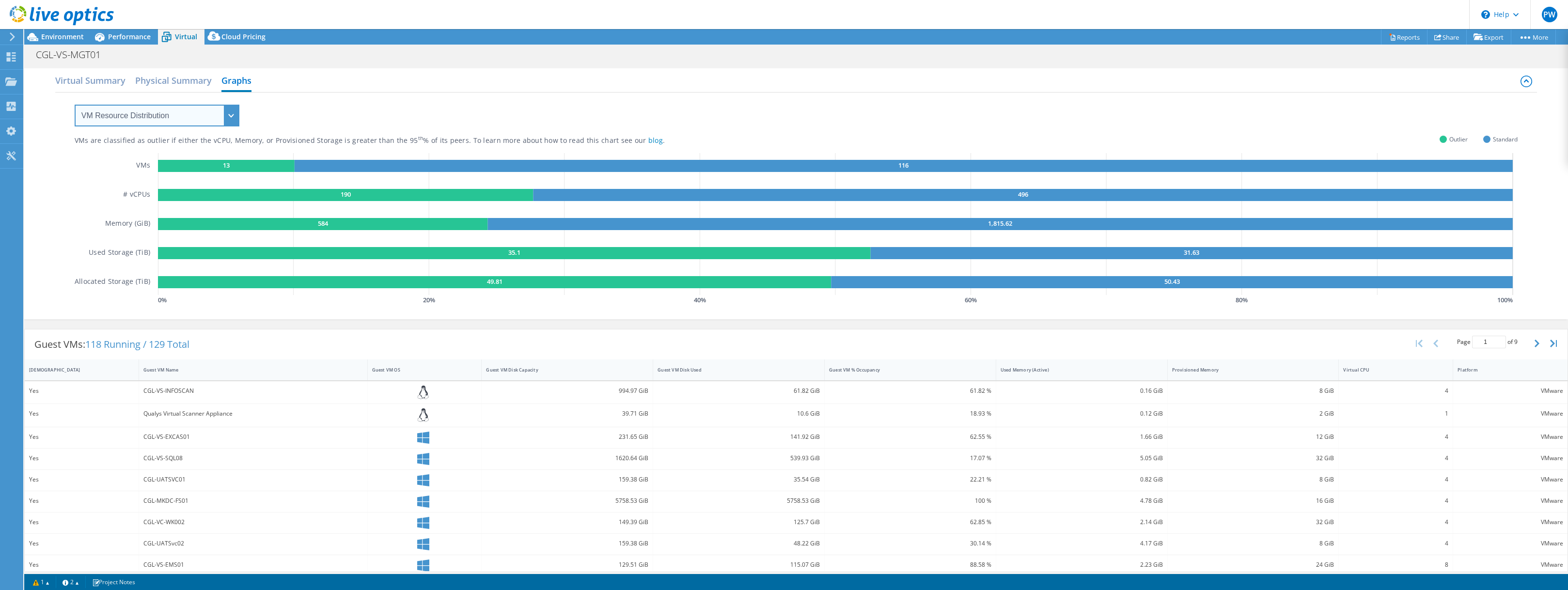
click at [189, 117] on select "VM Resource Distribution Provisioning Contrast Over Provisioning" at bounding box center [157, 115] width 165 height 22
click at [75, 105] on select "VM Resource Distribution Provisioning Contrast Over Provisioning" at bounding box center [157, 115] width 165 height 22
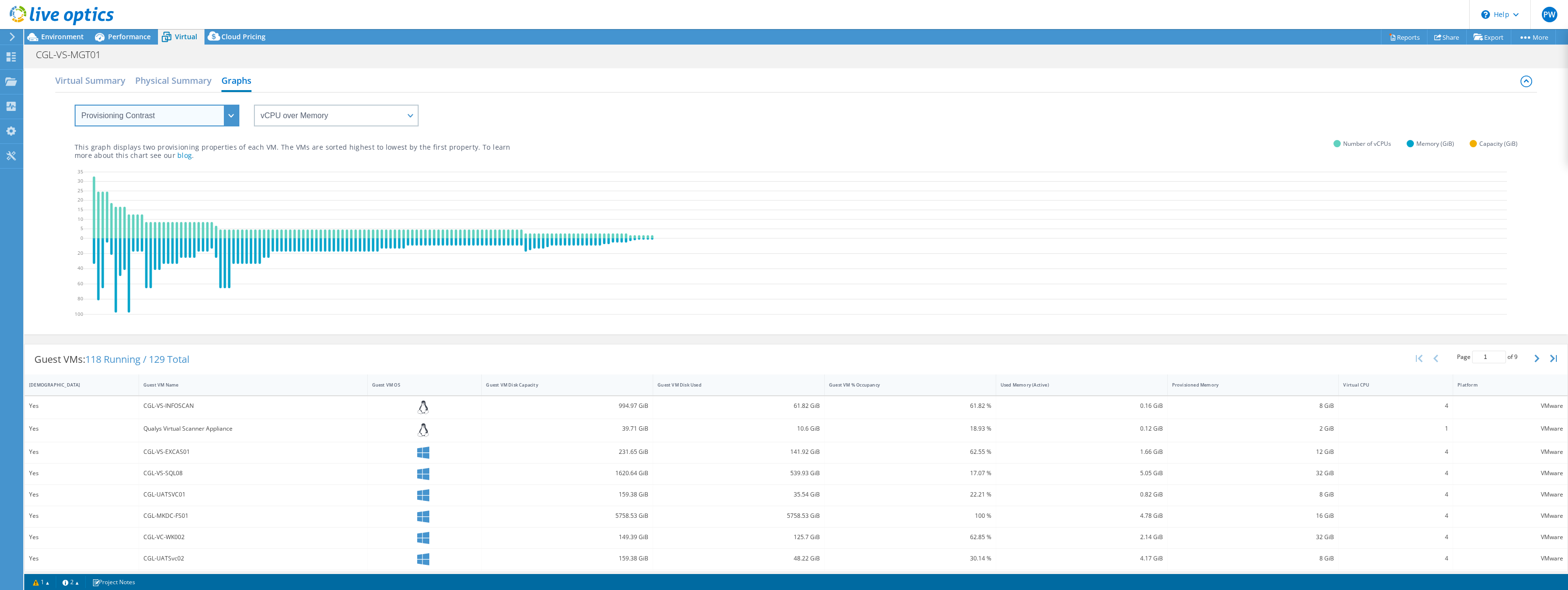
click at [167, 120] on select "VM Resource Distribution Provisioning Contrast Over Provisioning" at bounding box center [157, 115] width 165 height 22
select select "Over Provisioning"
click at [75, 105] on select "VM Resource Distribution Provisioning Contrast Over Provisioning" at bounding box center [157, 115] width 165 height 22
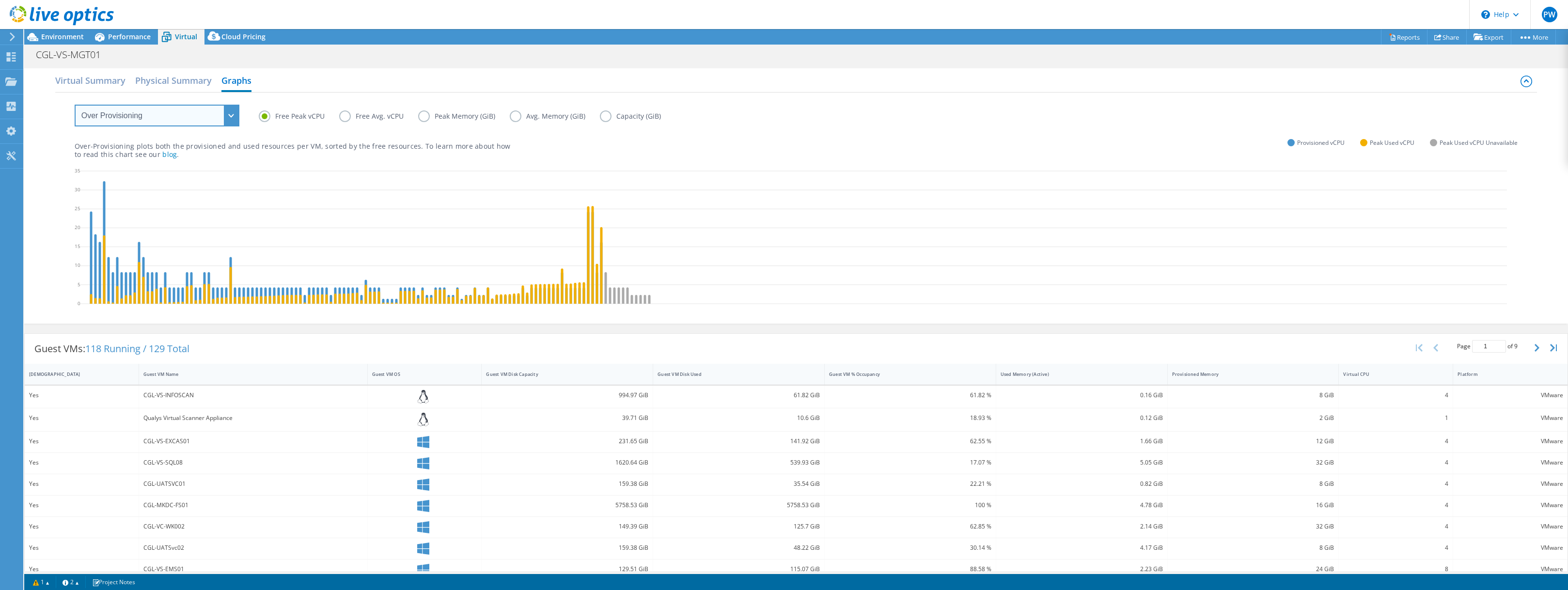
scroll to position [142, 0]
